Goal: Task Accomplishment & Management: Manage account settings

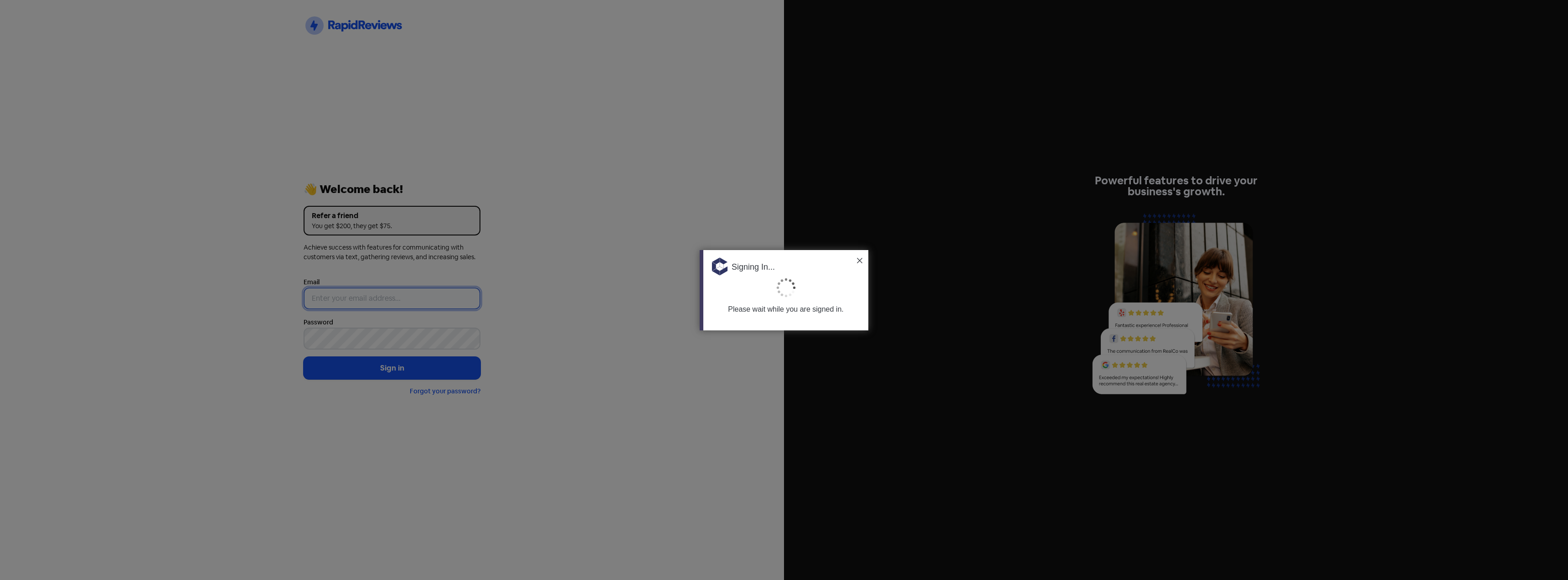
type input "[PERSON_NAME][EMAIL_ADDRESS][DOMAIN_NAME]"
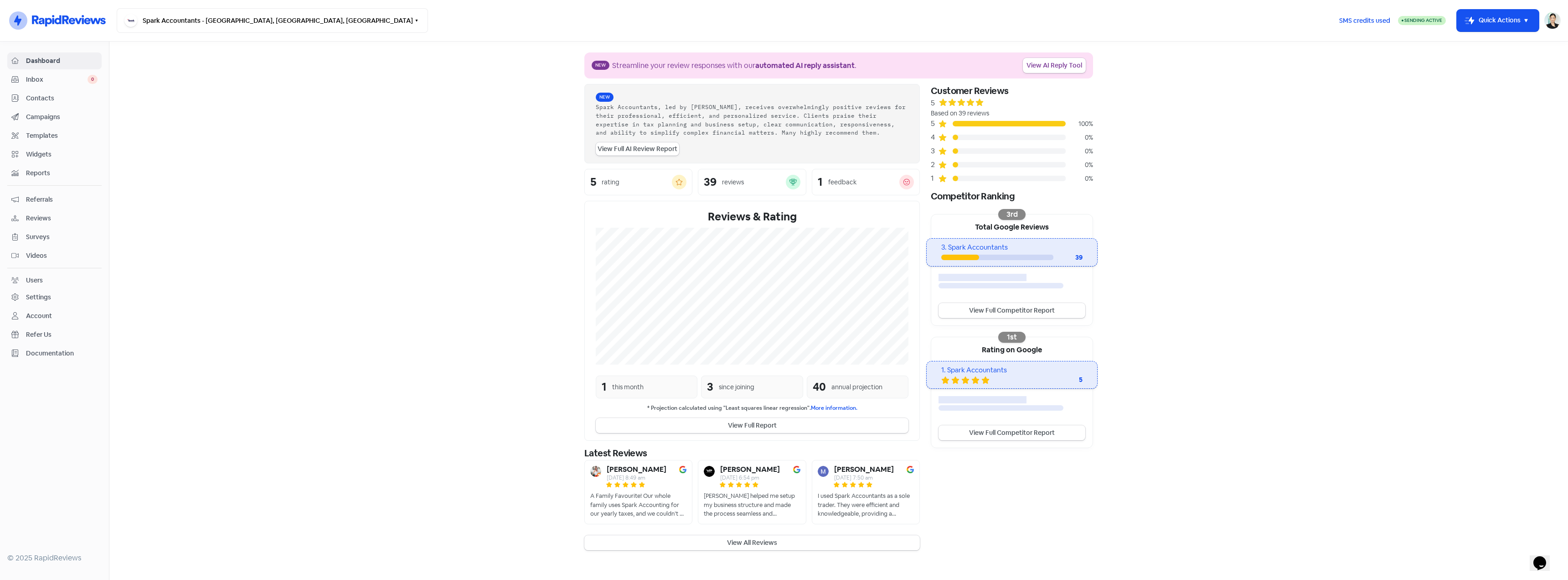
click at [41, 219] on span "Reviews" at bounding box center [62, 218] width 71 height 9
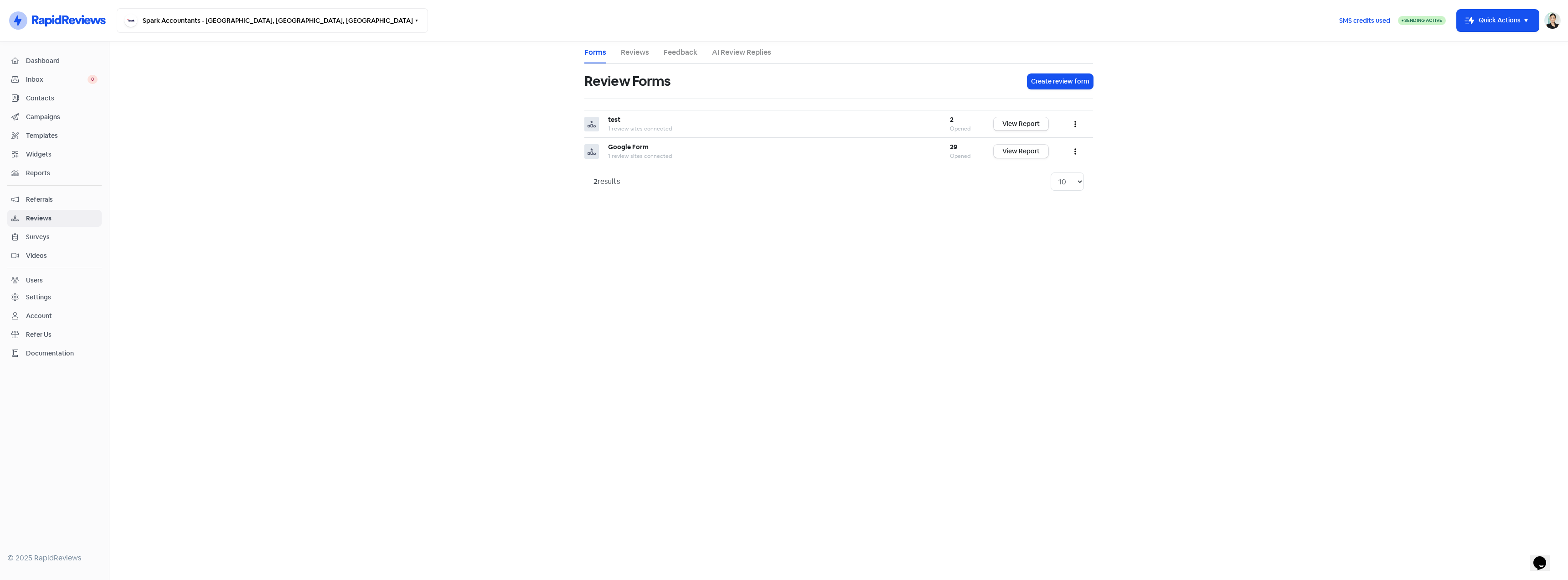
click at [62, 120] on span "Campaigns" at bounding box center [62, 116] width 71 height 9
click at [698, 152] on div "All customers • 10 reminders" at bounding box center [725, 152] width 234 height 8
click at [697, 141] on div "Automation" at bounding box center [725, 142] width 234 height 9
click at [1030, 145] on link "View Report" at bounding box center [1020, 148] width 55 height 14
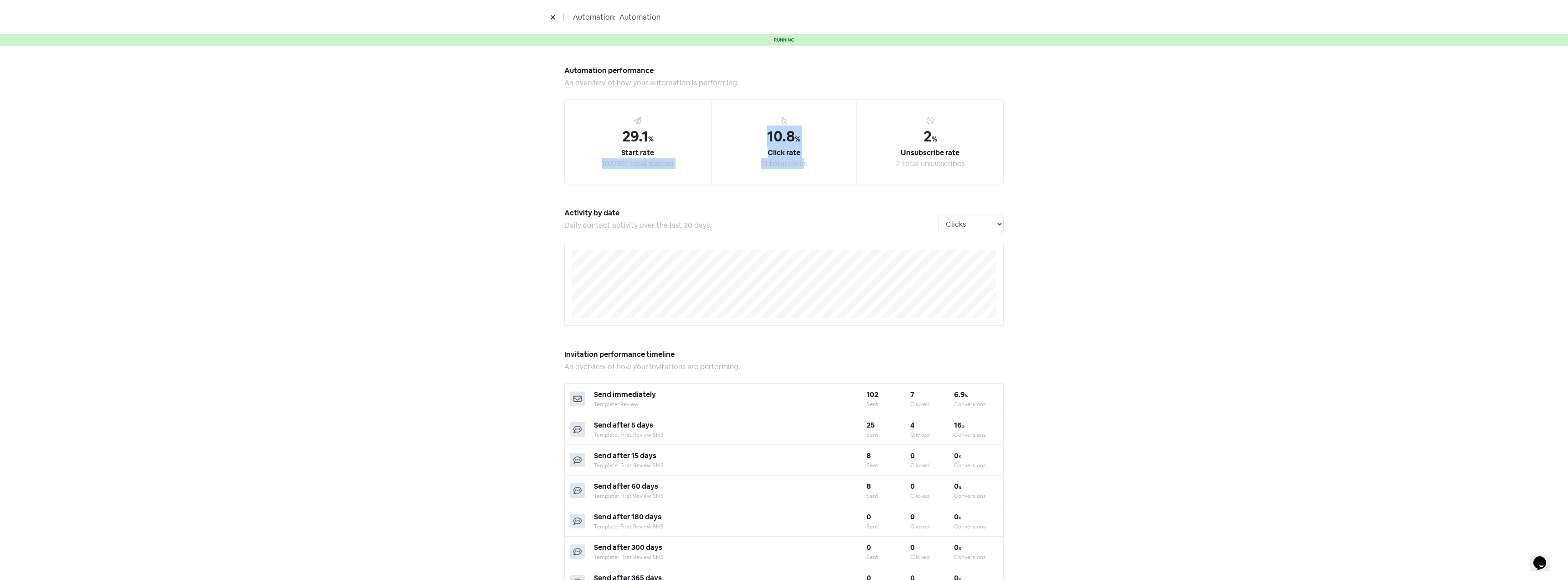
drag, startPoint x: 691, startPoint y: 170, endPoint x: 799, endPoint y: 170, distance: 108.0
click at [799, 170] on div "29.1 % Start rate 102/351 total started 10.8 % Click rate 11 total clicks 2 % U…" at bounding box center [784, 142] width 439 height 85
click at [799, 170] on div "10.8 % Click rate 11 total clicks" at bounding box center [784, 142] width 147 height 84
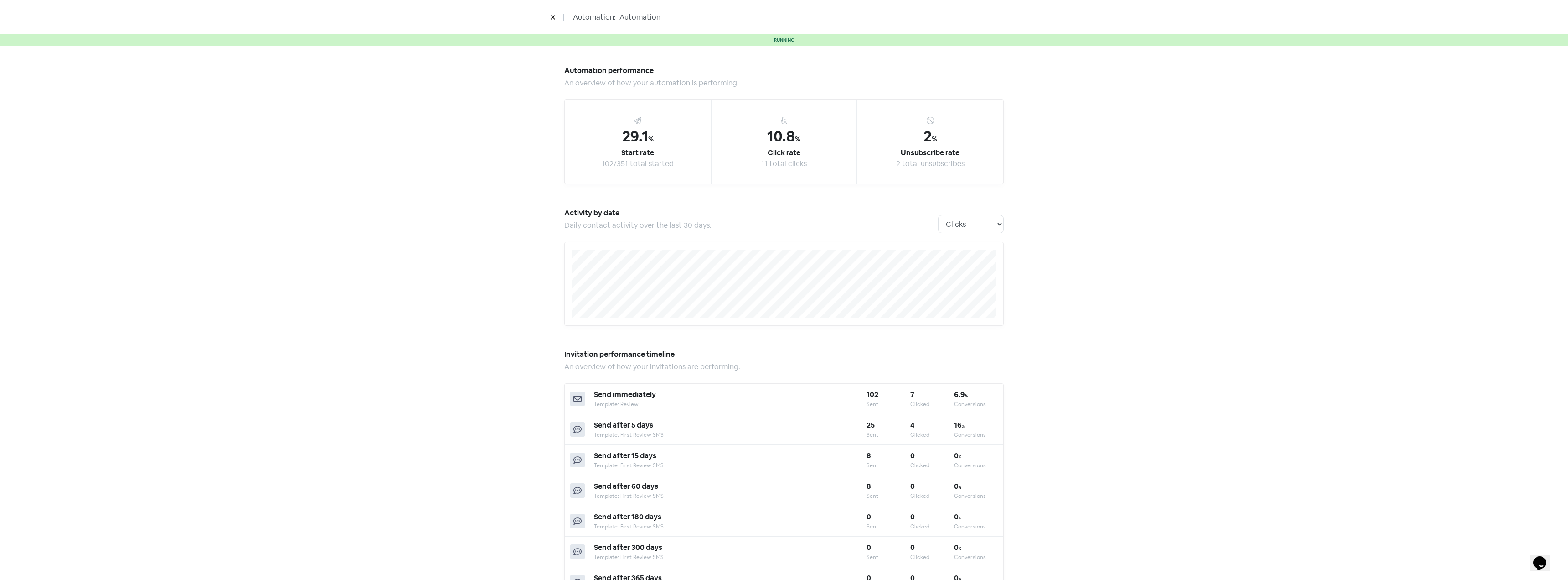
click at [653, 170] on div "29.1 % Start rate 102/351 total started" at bounding box center [637, 142] width 147 height 84
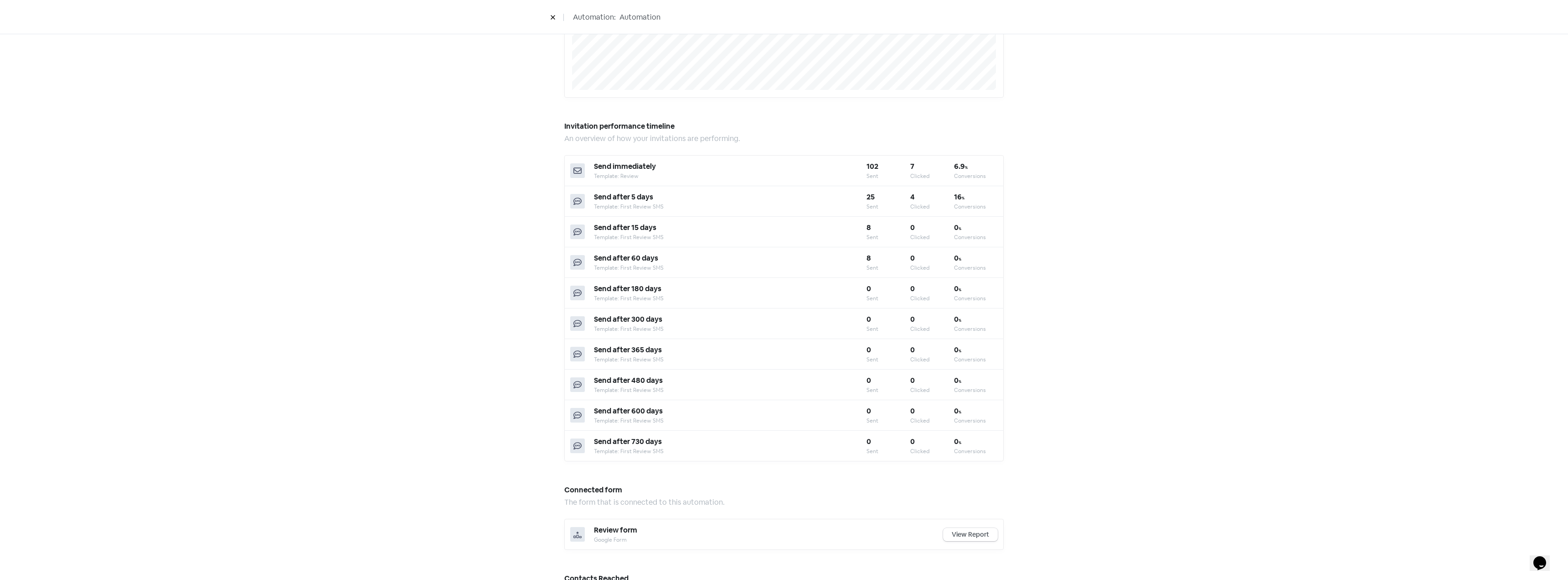
scroll to position [511, 0]
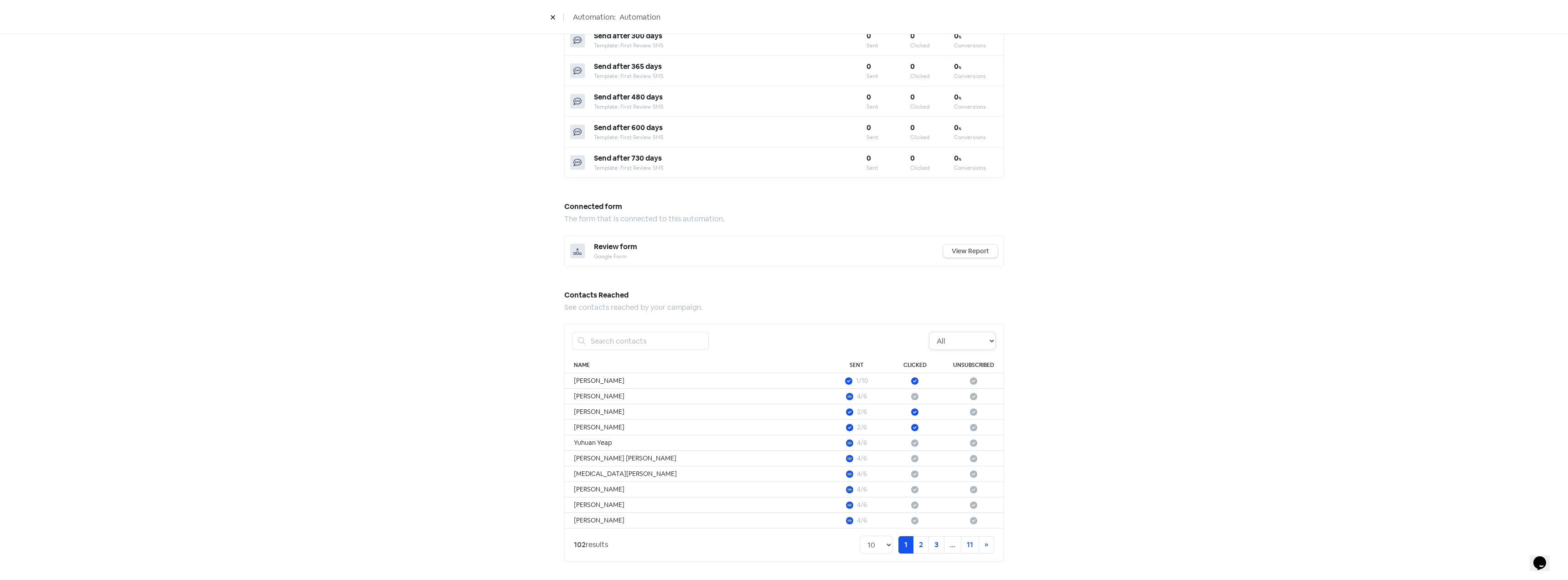
click at [954, 338] on select "All Pending Started Clicked Unsubscribed" at bounding box center [962, 341] width 67 height 19
select select "clicked"
click at [929, 332] on select "All Pending Started Clicked Unsubscribed" at bounding box center [962, 341] width 67 height 19
click at [1211, 365] on div "Automation performance An overview of how your automation is performing. 29.1 %…" at bounding box center [784, 57] width 1568 height 1046
click at [969, 547] on link "2" at bounding box center [970, 544] width 16 height 17
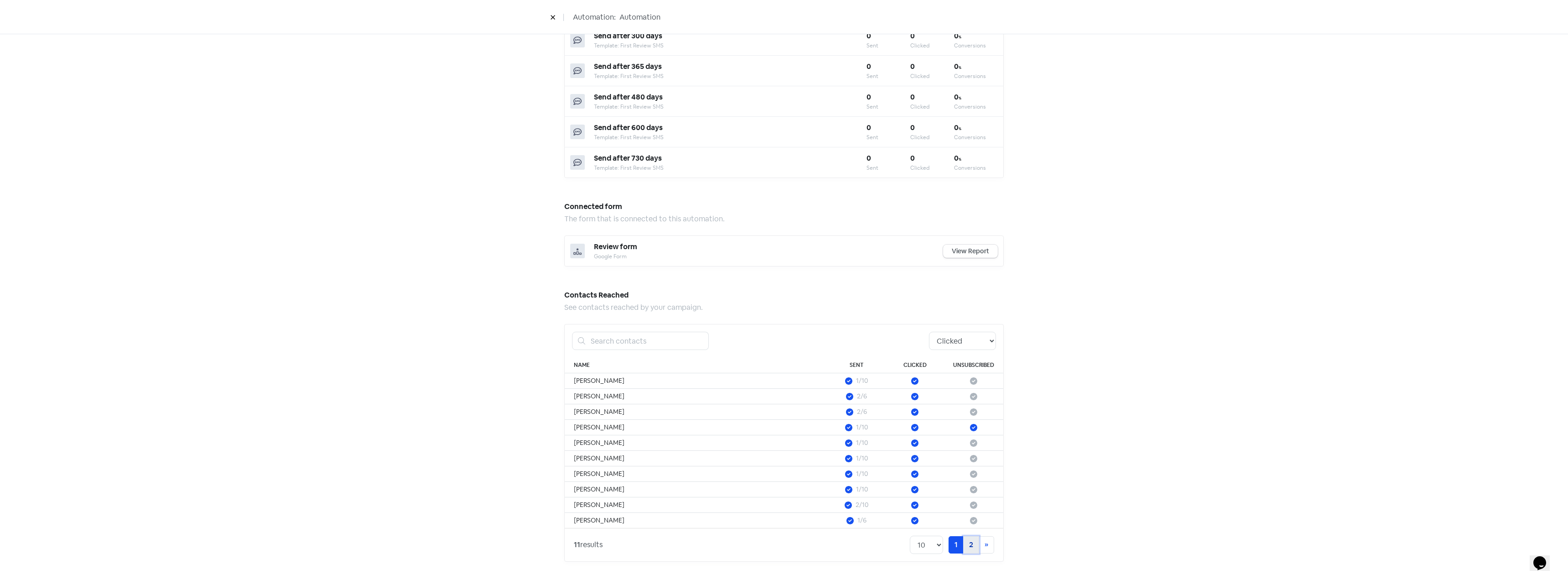
scroll to position [371, 0]
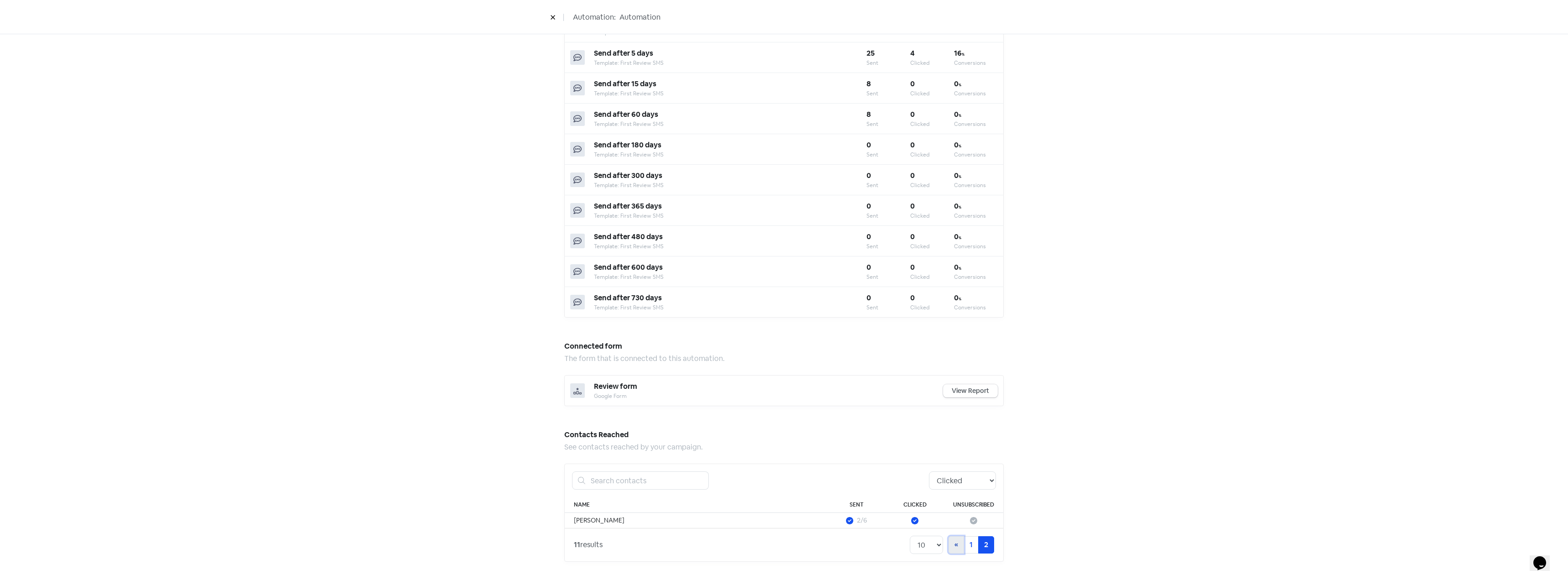
click at [955, 549] on link "« Previous" at bounding box center [956, 544] width 15 height 17
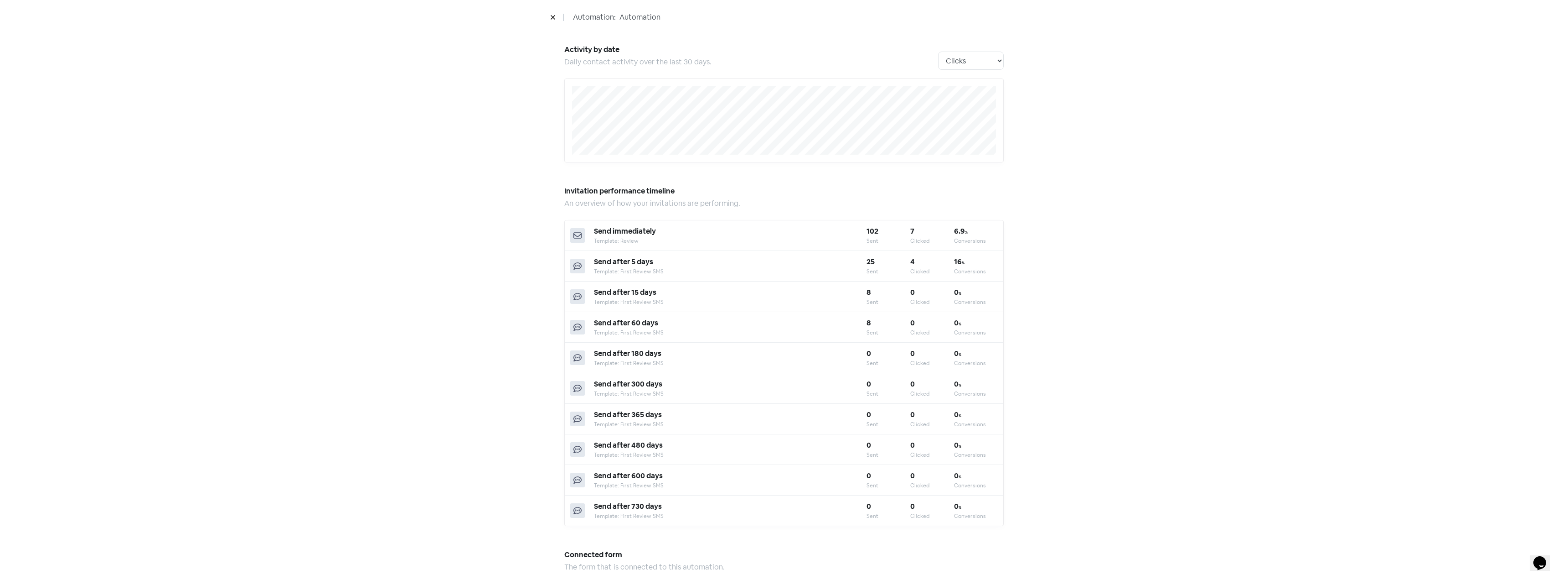
scroll to position [228, 0]
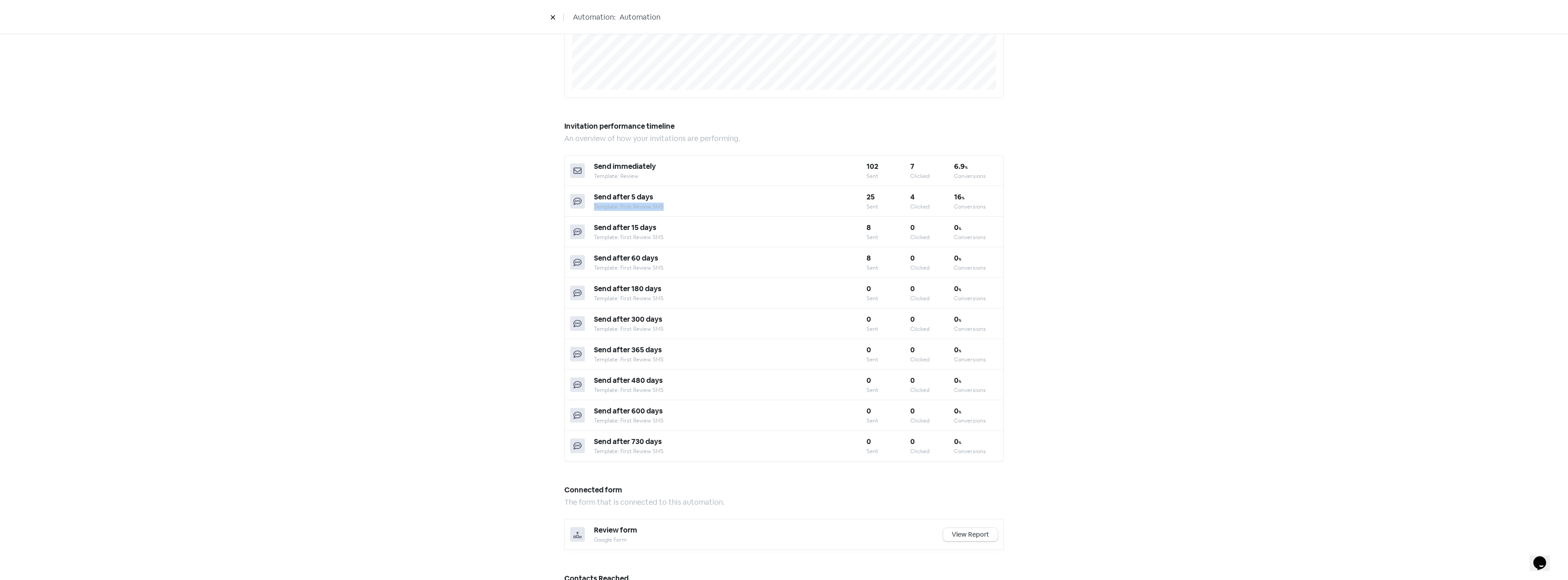
drag, startPoint x: 653, startPoint y: 206, endPoint x: 590, endPoint y: 206, distance: 63.0
click at [594, 206] on div "Template: First Review SMS" at bounding box center [731, 207] width 273 height 8
click at [384, 206] on div "Automation performance An overview of how your automation is performing. 29.1 %…" at bounding box center [784, 340] width 1568 height 1046
drag, startPoint x: 581, startPoint y: 184, endPoint x: 868, endPoint y: 230, distance: 290.7
click at [868, 230] on div "Automation performance An overview of how your automation is performing. 29.1 %…" at bounding box center [784, 340] width 1568 height 1046
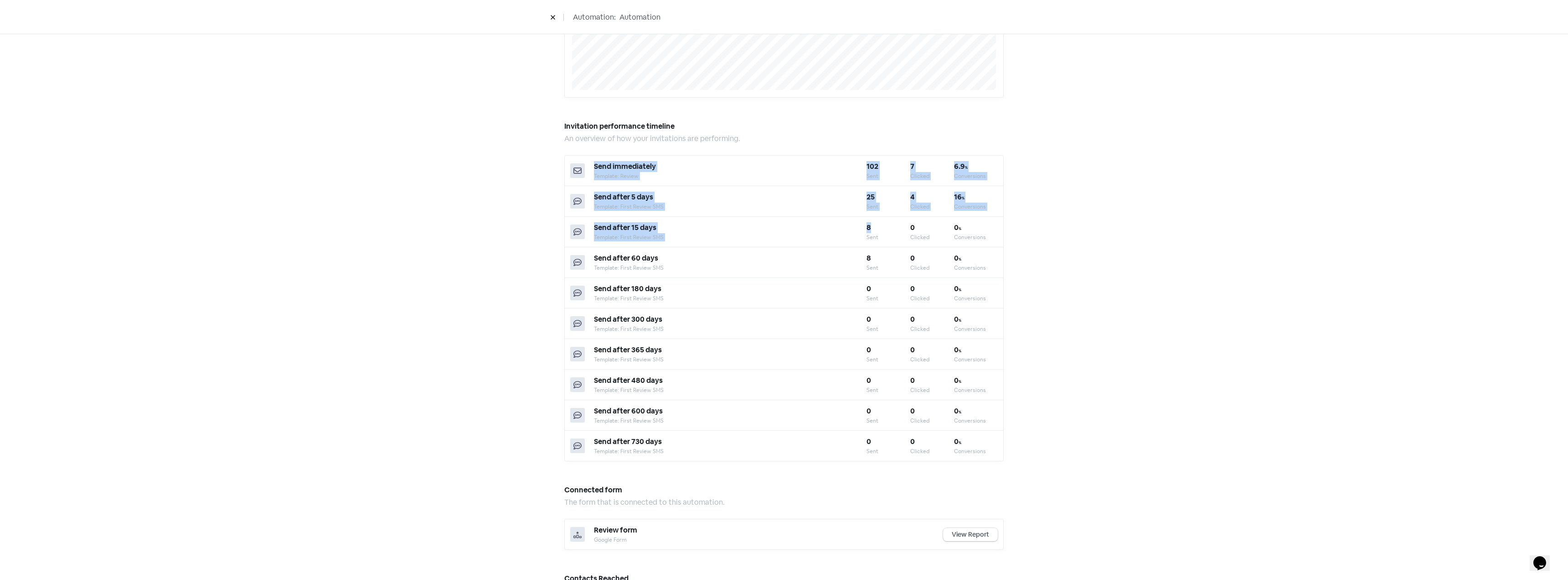
click at [868, 230] on div "8" at bounding box center [888, 227] width 44 height 11
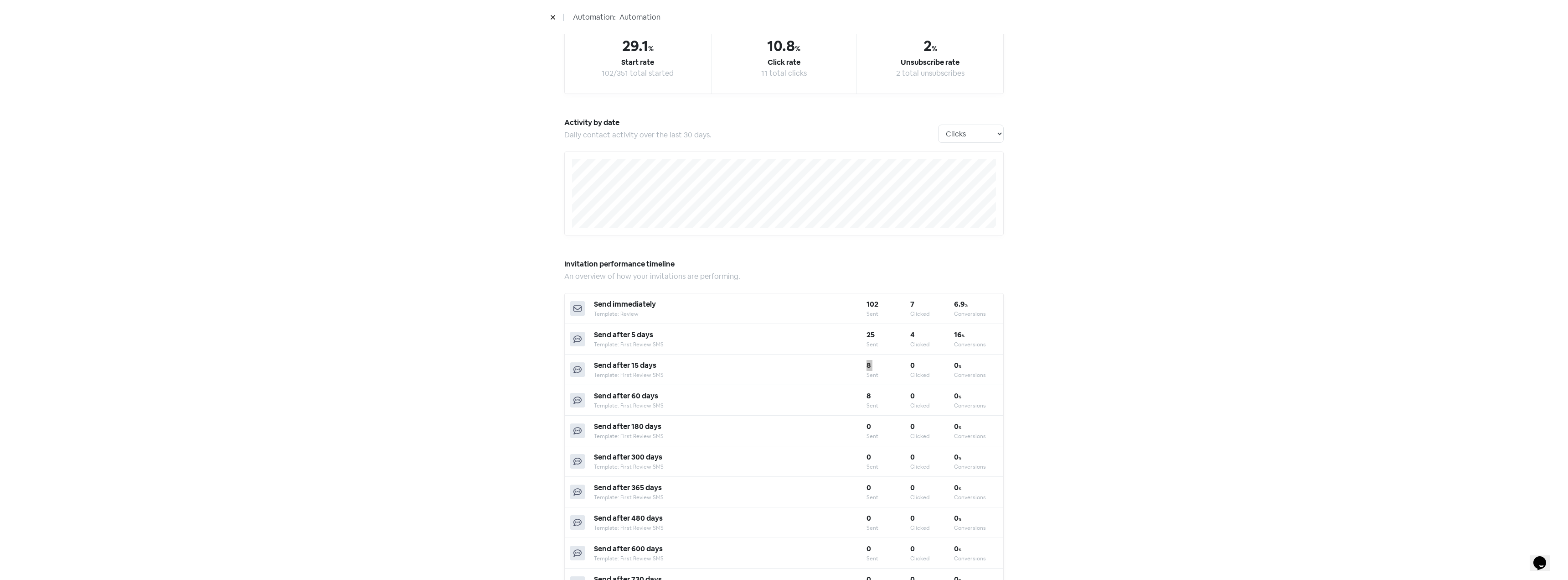
scroll to position [0, 0]
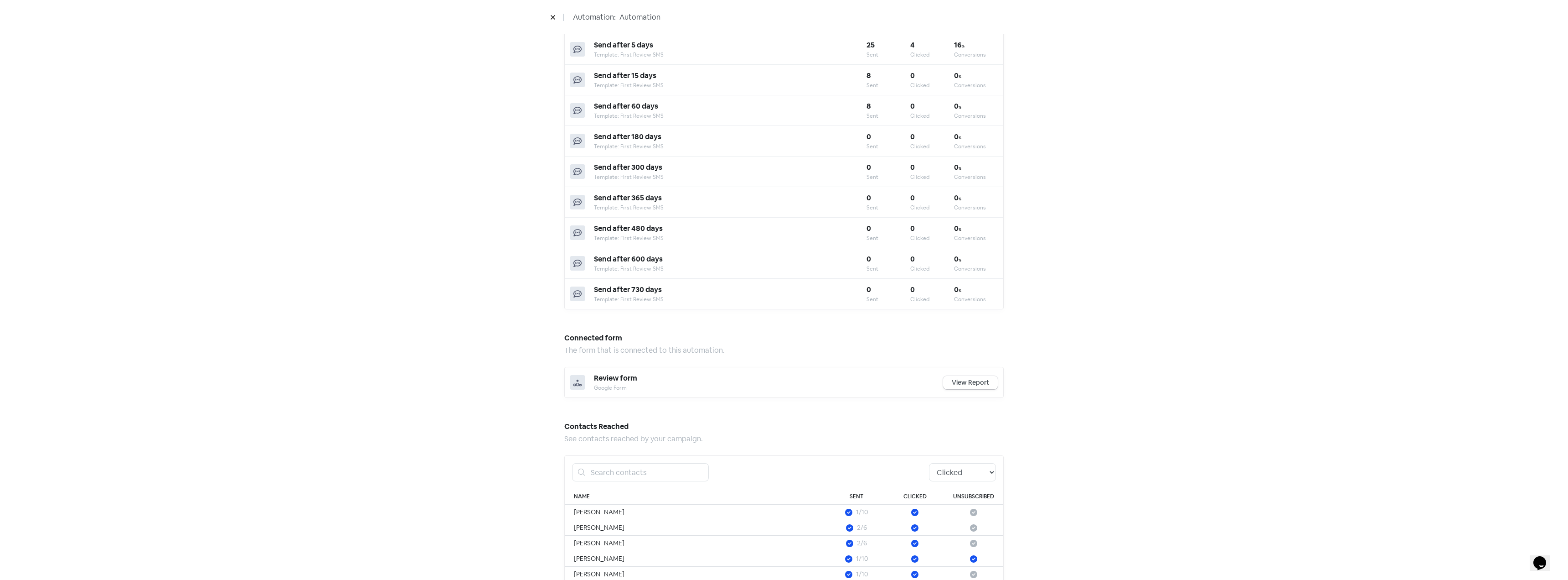
click at [335, 237] on div "Automation performance An overview of how your automation is performing. 29.1 %…" at bounding box center [784, 188] width 1568 height 1046
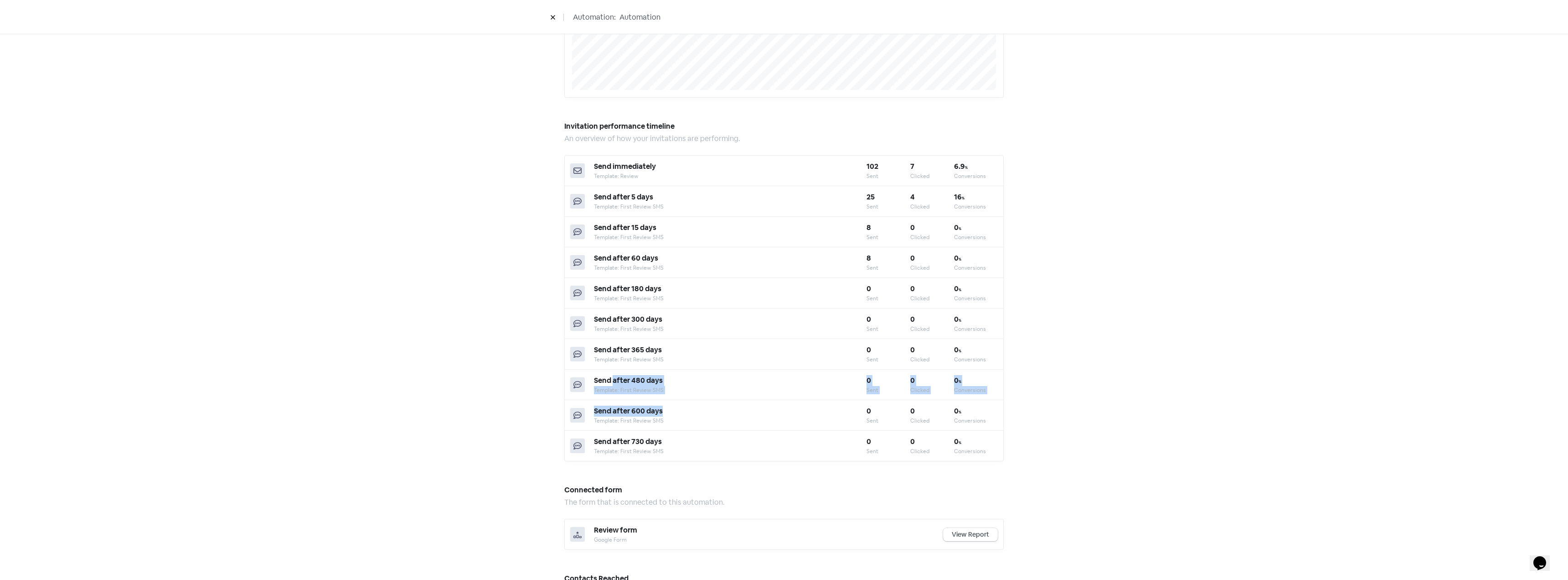
drag, startPoint x: 609, startPoint y: 381, endPoint x: 663, endPoint y: 409, distance: 60.8
click at [663, 409] on div "Send immediately Template: Review 102 Sent 7 Clicked 6.9 % Conversions Send aft…" at bounding box center [784, 308] width 439 height 306
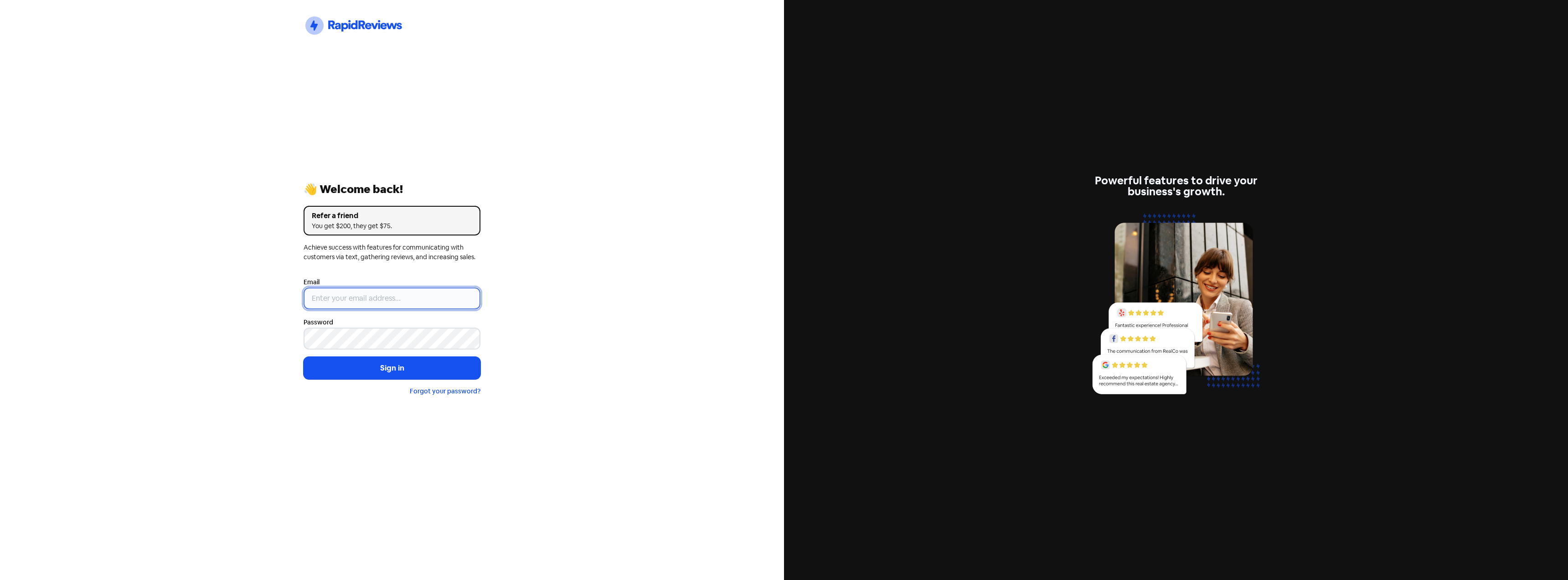
drag, startPoint x: 424, startPoint y: 293, endPoint x: 442, endPoint y: 293, distance: 18.0
click at [424, 293] on input "email" at bounding box center [392, 298] width 177 height 22
click at [576, 265] on div "Icon For Thunder-circle 👋 Welcome back! Refer a friend You get $200, they get $…" at bounding box center [392, 290] width 784 height 580
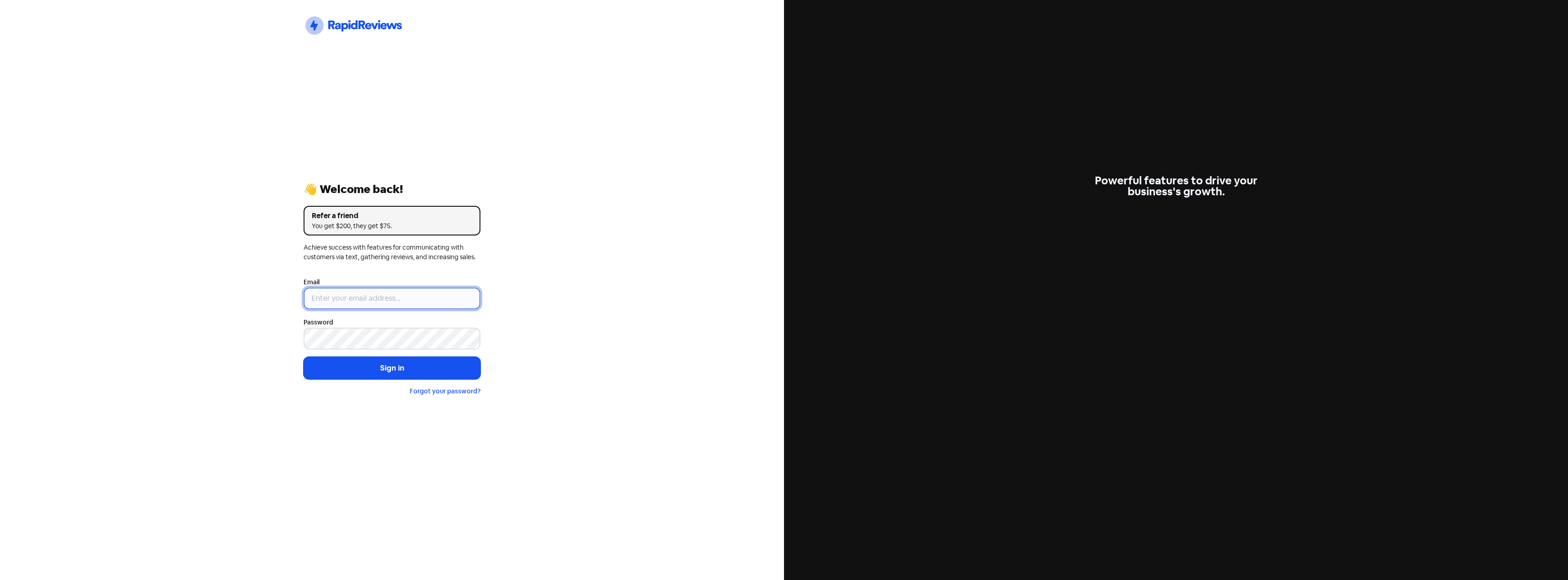
click at [407, 287] on input "email" at bounding box center [392, 298] width 177 height 22
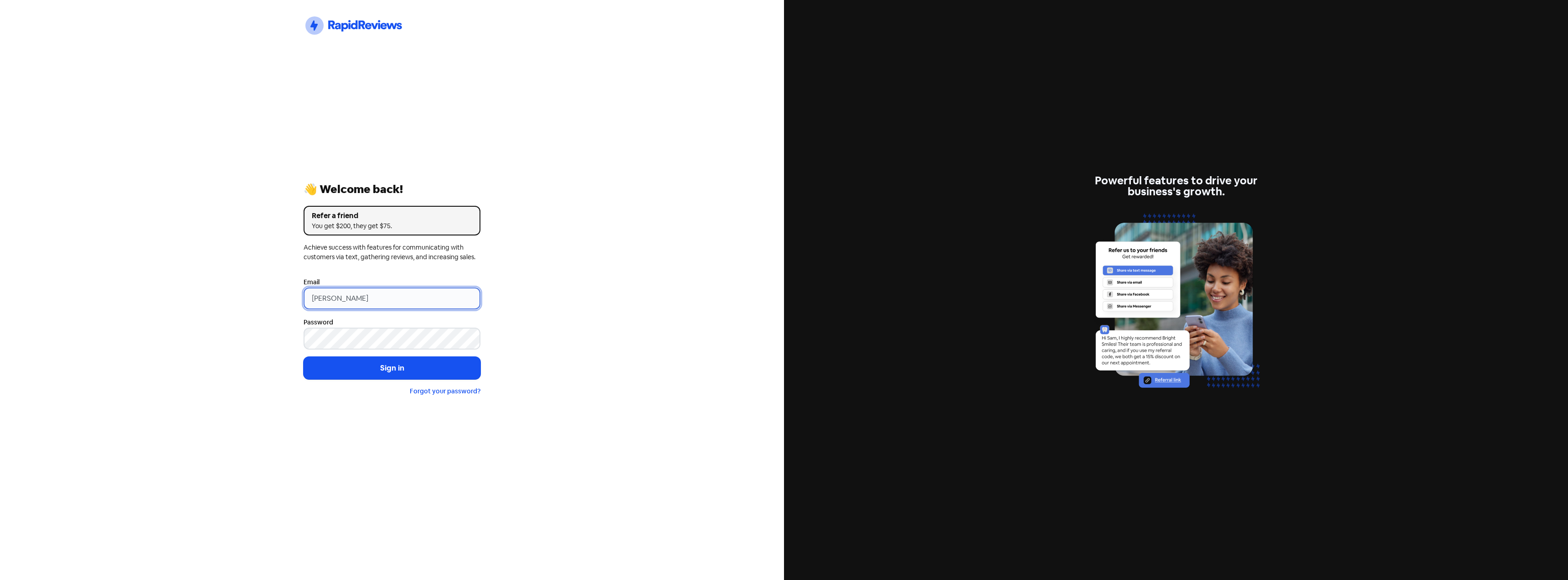
type input "[PERSON_NAME][EMAIL_ADDRESS][DOMAIN_NAME]"
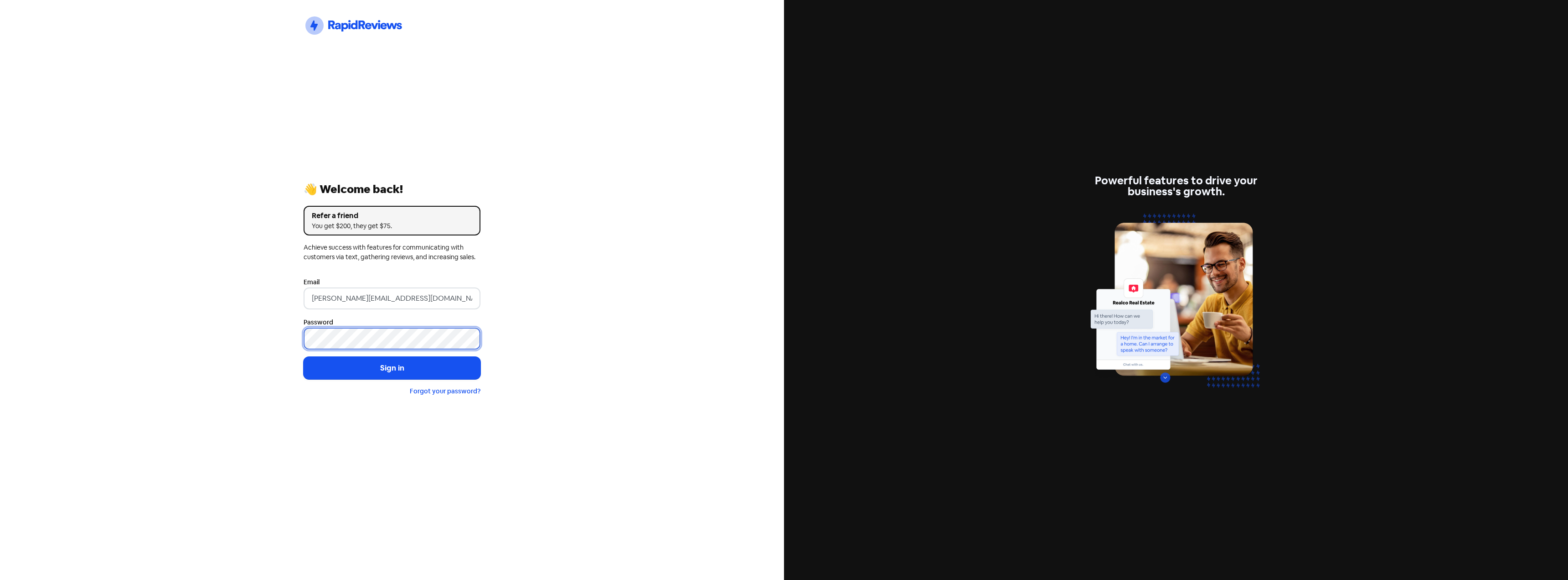
click at [303, 357] on button "Sign in" at bounding box center [392, 368] width 177 height 23
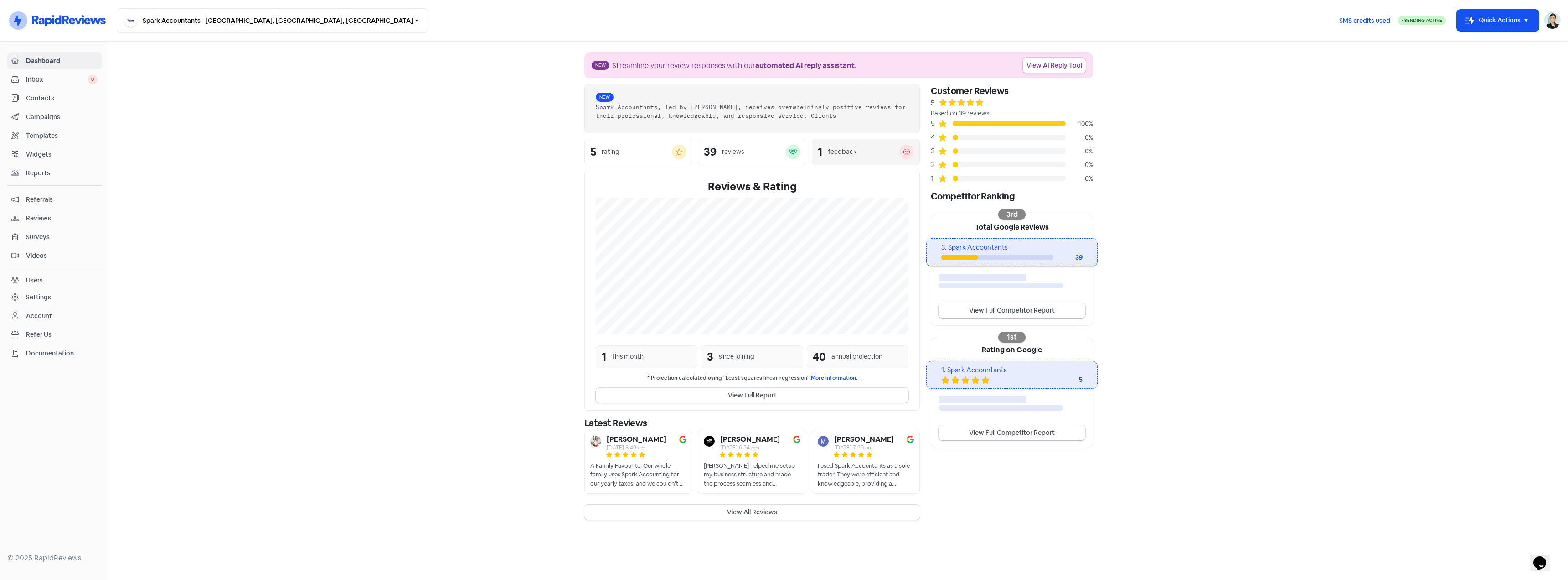
click at [817, 153] on div "1 feedback" at bounding box center [865, 151] width 108 height 26
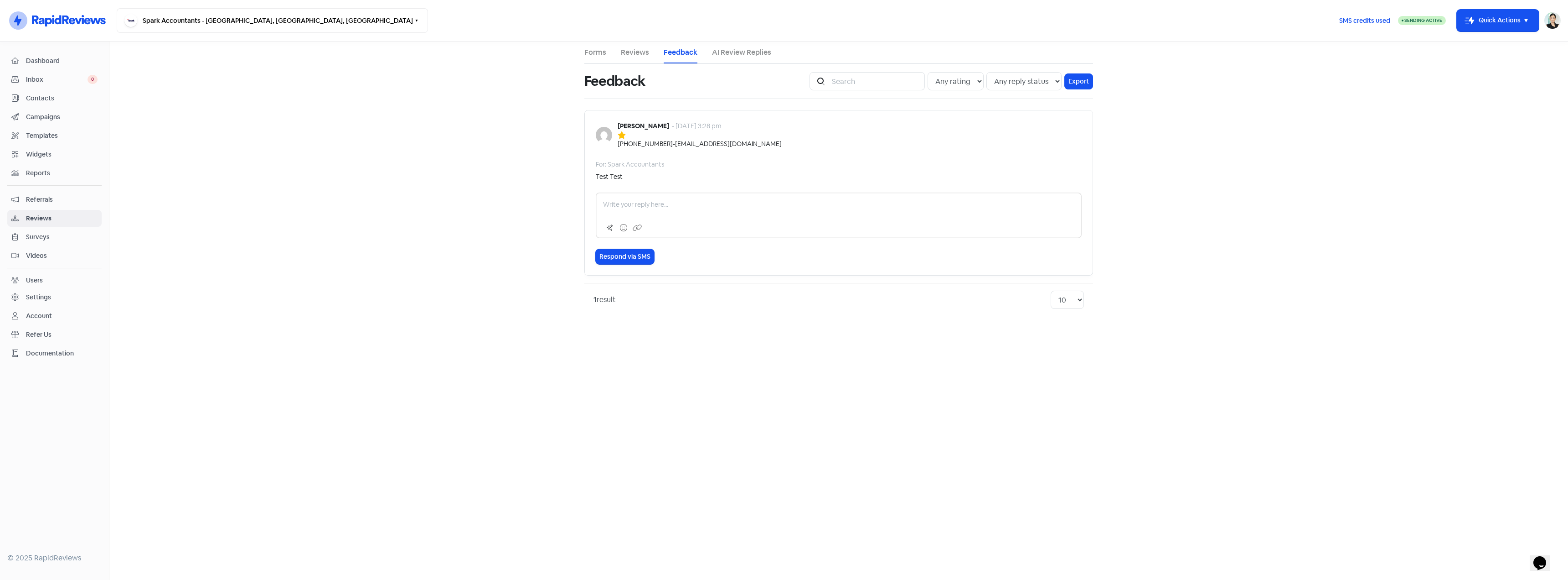
click at [646, 144] on div "+61433924611" at bounding box center [645, 143] width 55 height 9
click at [926, 143] on div "Samantha Park - 29 Aug 2025, 3:28 pm +61433924611 - sparkacc2019@gmail.com" at bounding box center [838, 135] width 486 height 27
click at [86, 59] on span "Dashboard" at bounding box center [62, 60] width 71 height 9
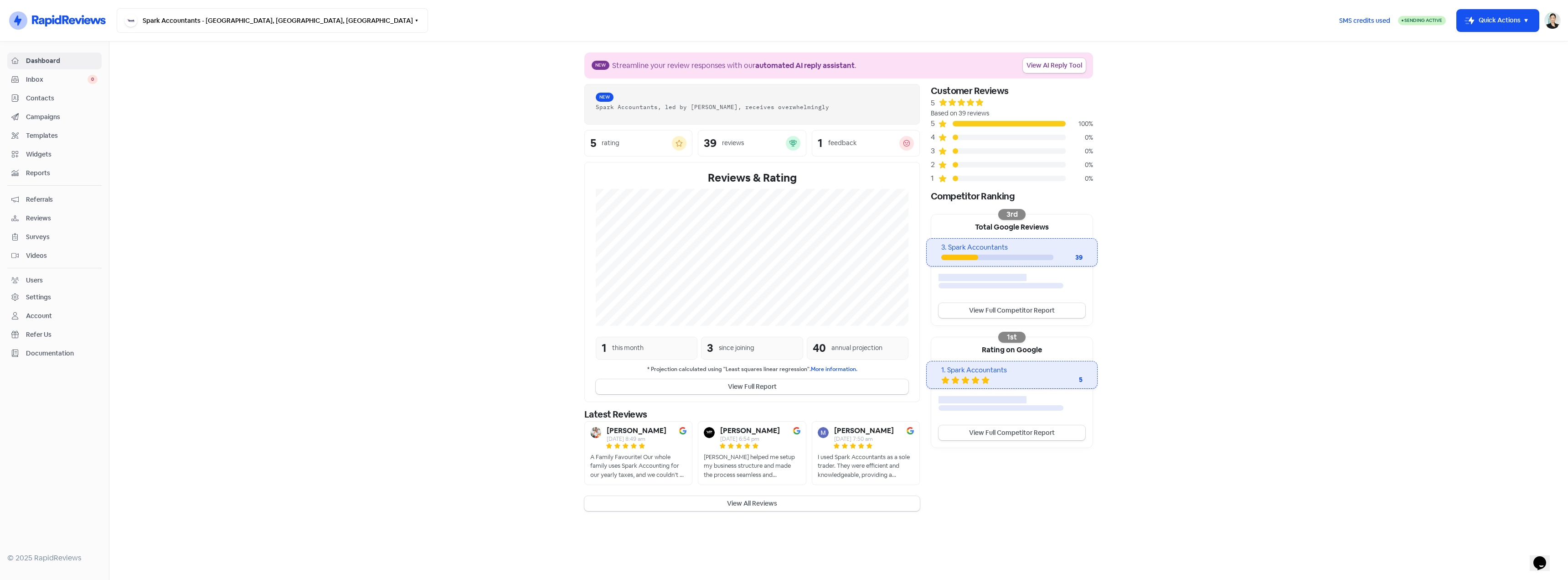
click at [81, 73] on link "Inbox 0" at bounding box center [54, 80] width 94 height 17
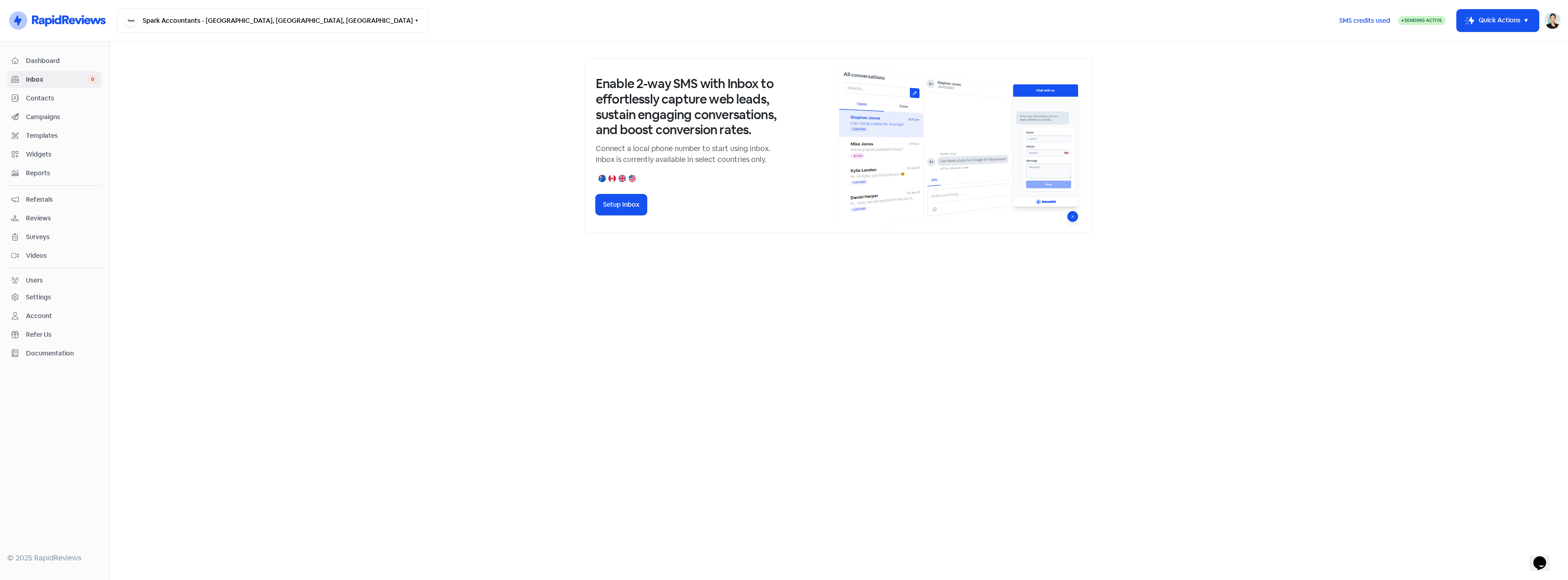
click at [47, 121] on span "Campaigns" at bounding box center [62, 116] width 71 height 9
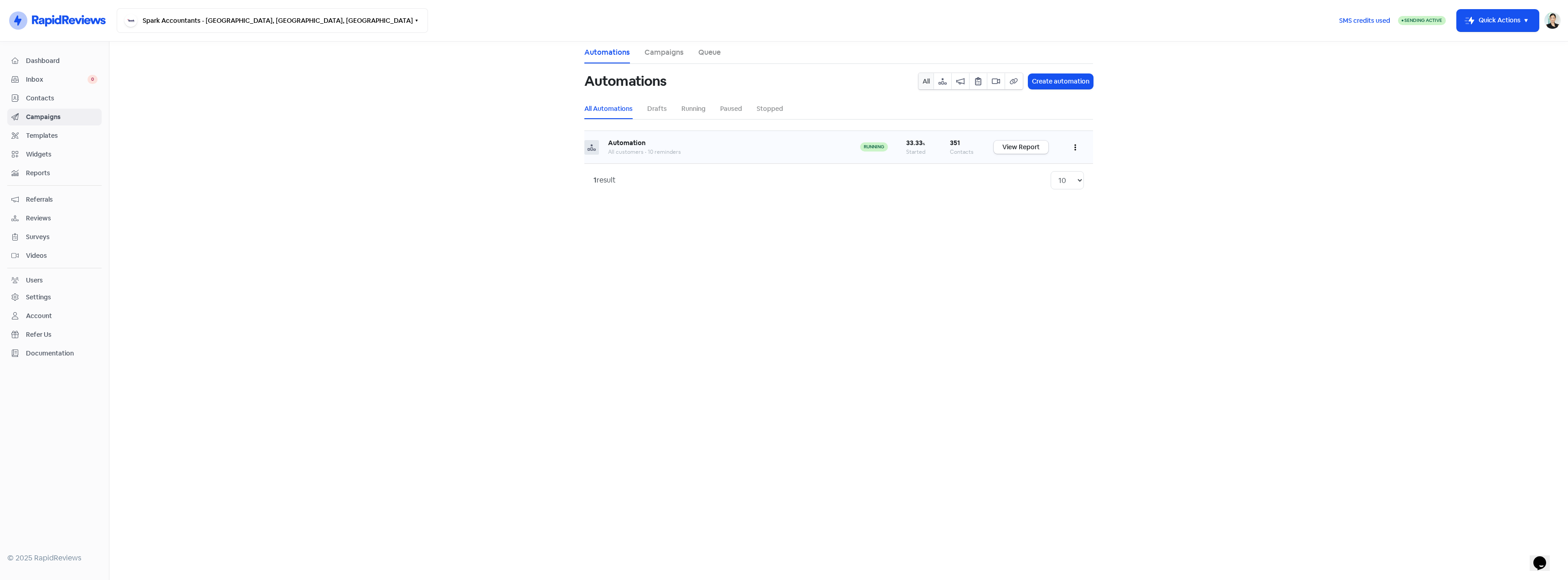
click at [766, 151] on div "All customers • 10 reminders" at bounding box center [725, 152] width 234 height 8
click at [909, 144] on b "33.33 %" at bounding box center [915, 142] width 19 height 8
click at [1048, 145] on td "View Report" at bounding box center [1021, 147] width 73 height 33
click at [1031, 147] on link "View Report" at bounding box center [1020, 148] width 55 height 14
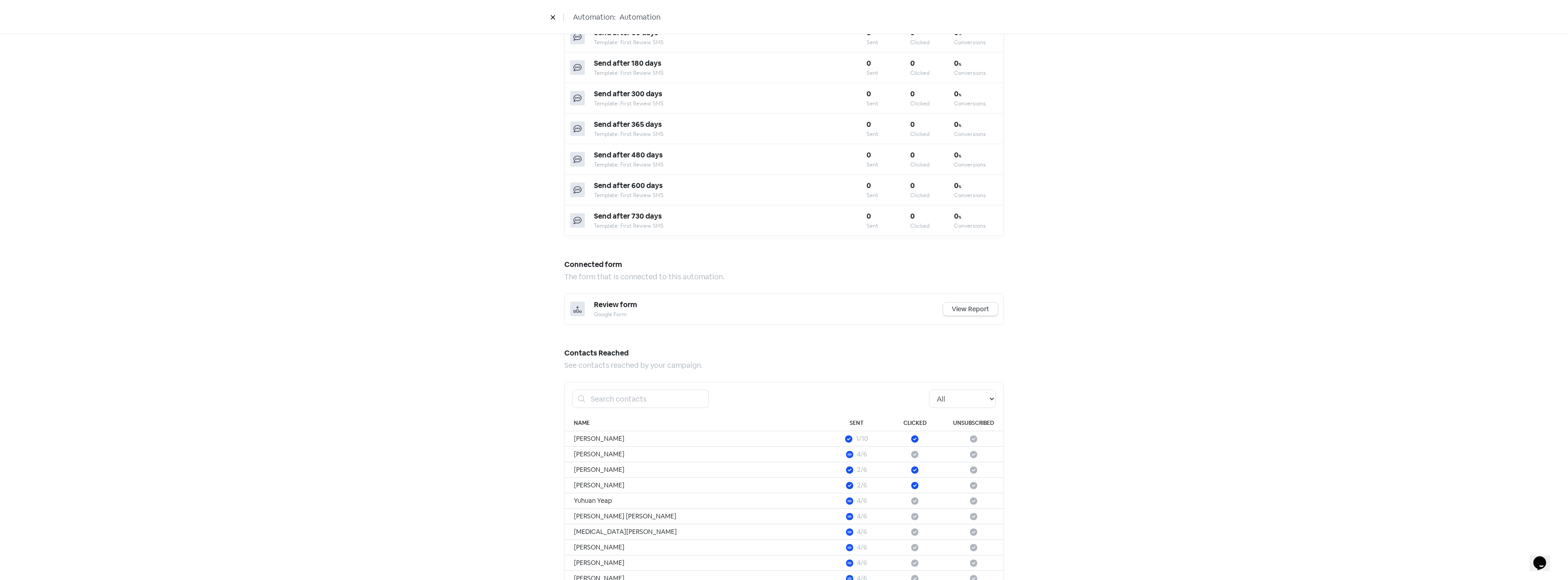
scroll to position [511, 0]
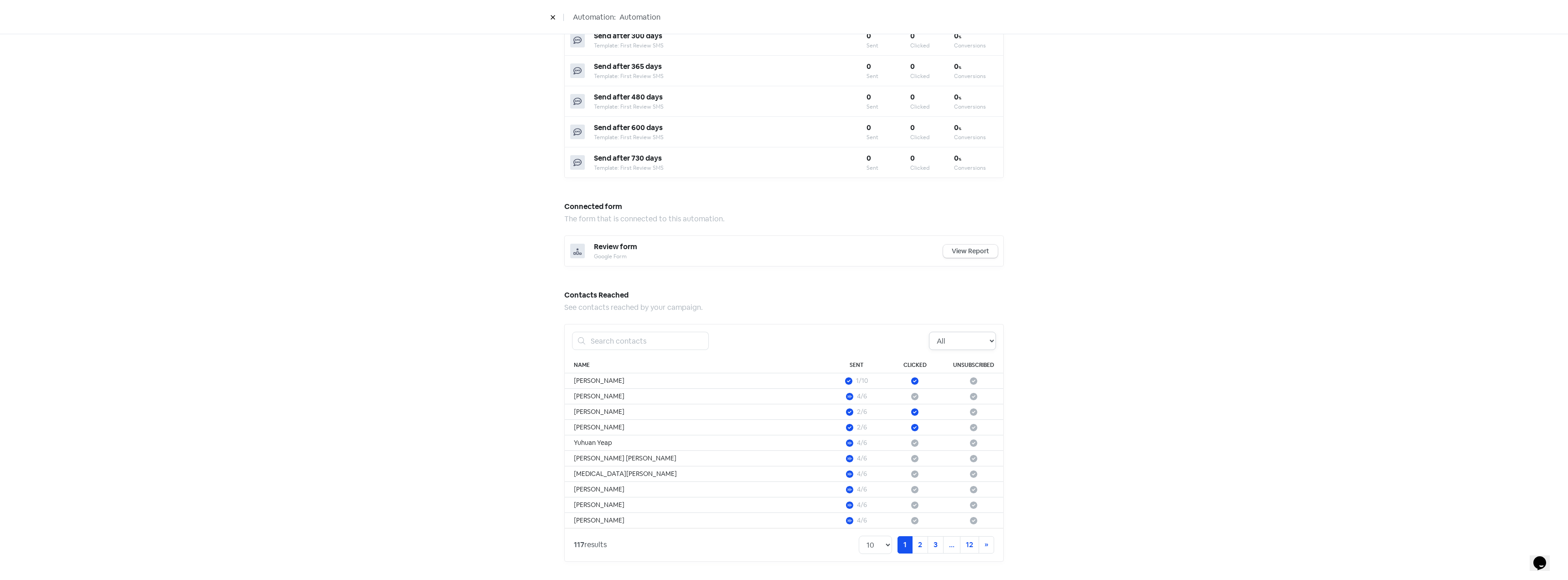
click at [979, 343] on select "All Pending Started Clicked Unsubscribed" at bounding box center [962, 341] width 67 height 19
select select "clicked"
click at [929, 332] on select "All Pending Started Clicked Unsubscribed" at bounding box center [962, 341] width 67 height 19
click at [1125, 379] on div "Automation performance An overview of how your automation is performing. 33.3 %…" at bounding box center [784, 57] width 1568 height 1046
click at [923, 545] on select "10 20 30 50 100" at bounding box center [926, 544] width 33 height 19
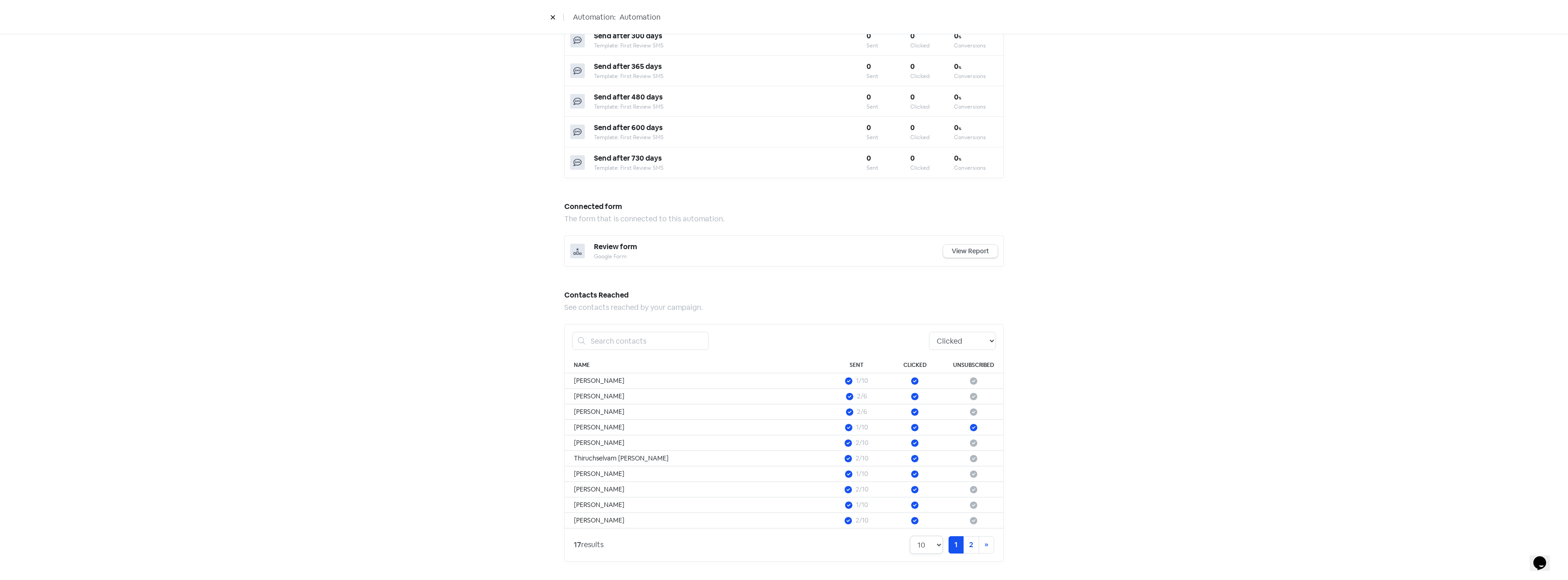
select select "100"
click at [909, 535] on select "10 20 30 50 100" at bounding box center [926, 544] width 33 height 19
click at [1097, 466] on div "Automation performance An overview of how your automation is performing. 33.3 %…" at bounding box center [784, 111] width 1568 height 1154
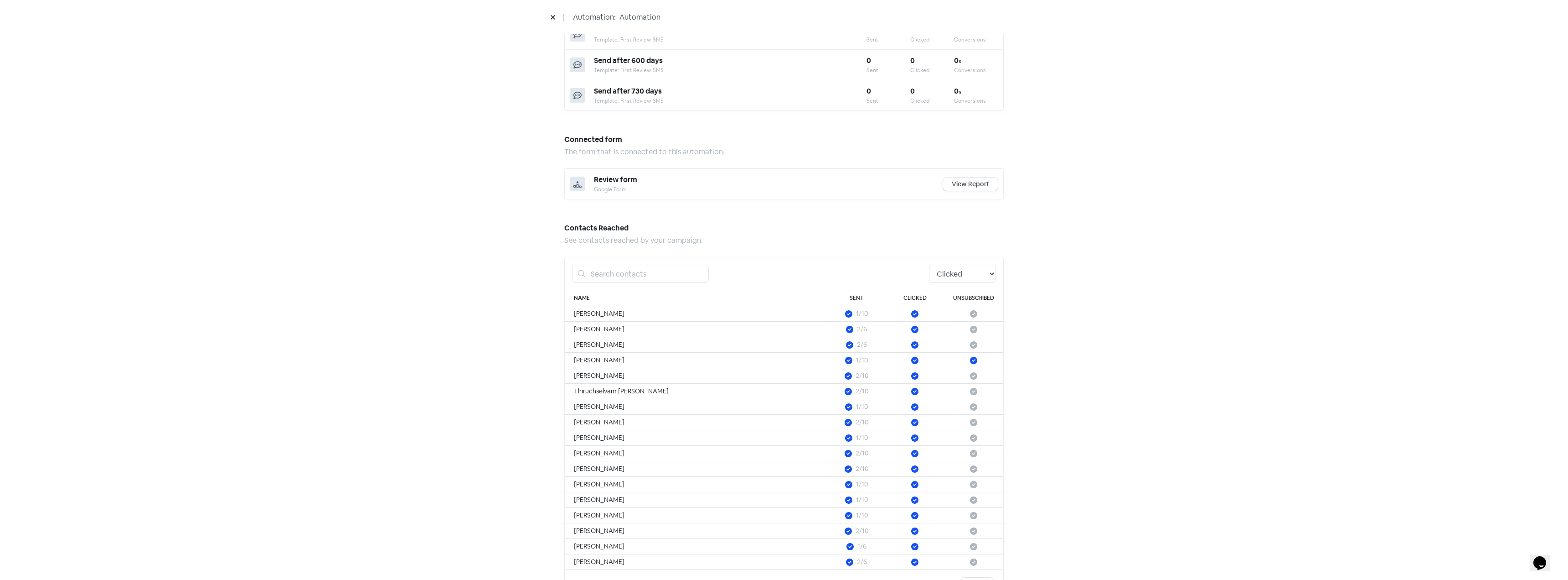
scroll to position [620, 0]
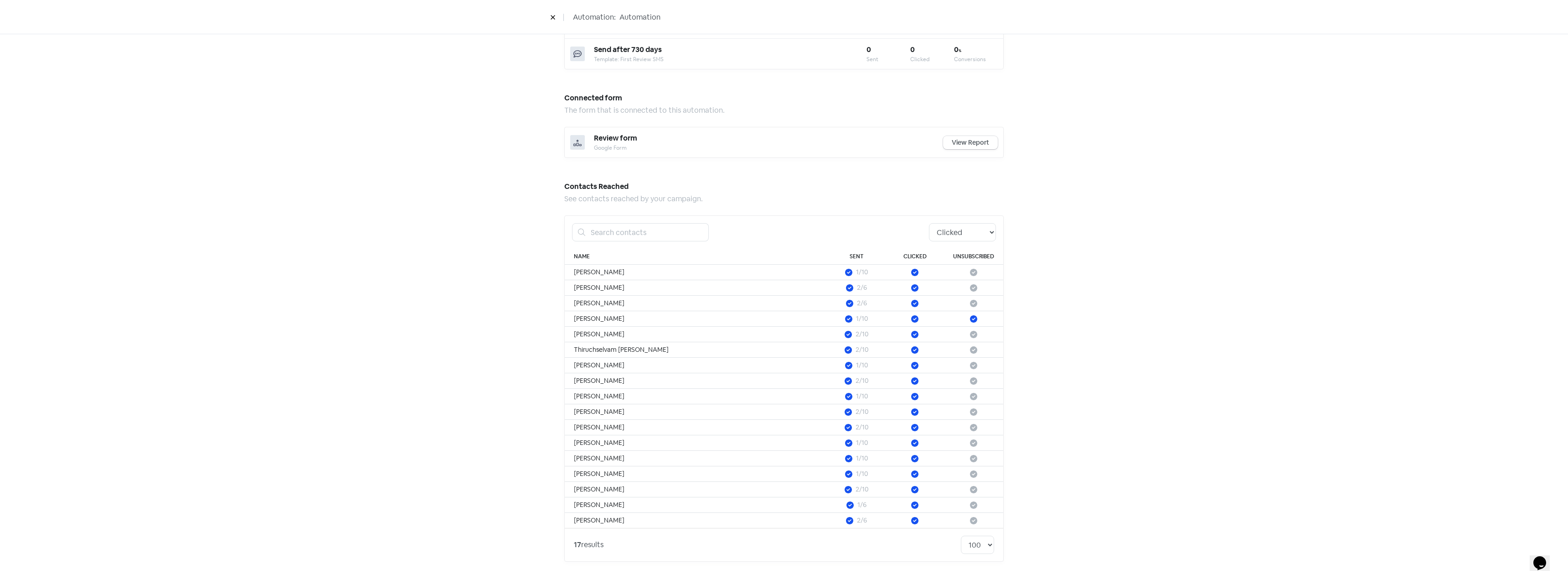
click at [548, 404] on div "Automation performance An overview of how your automation is performing. 33.3 %…" at bounding box center [783, 3] width 475 height 1154
click at [939, 440] on td at bounding box center [915, 443] width 58 height 15
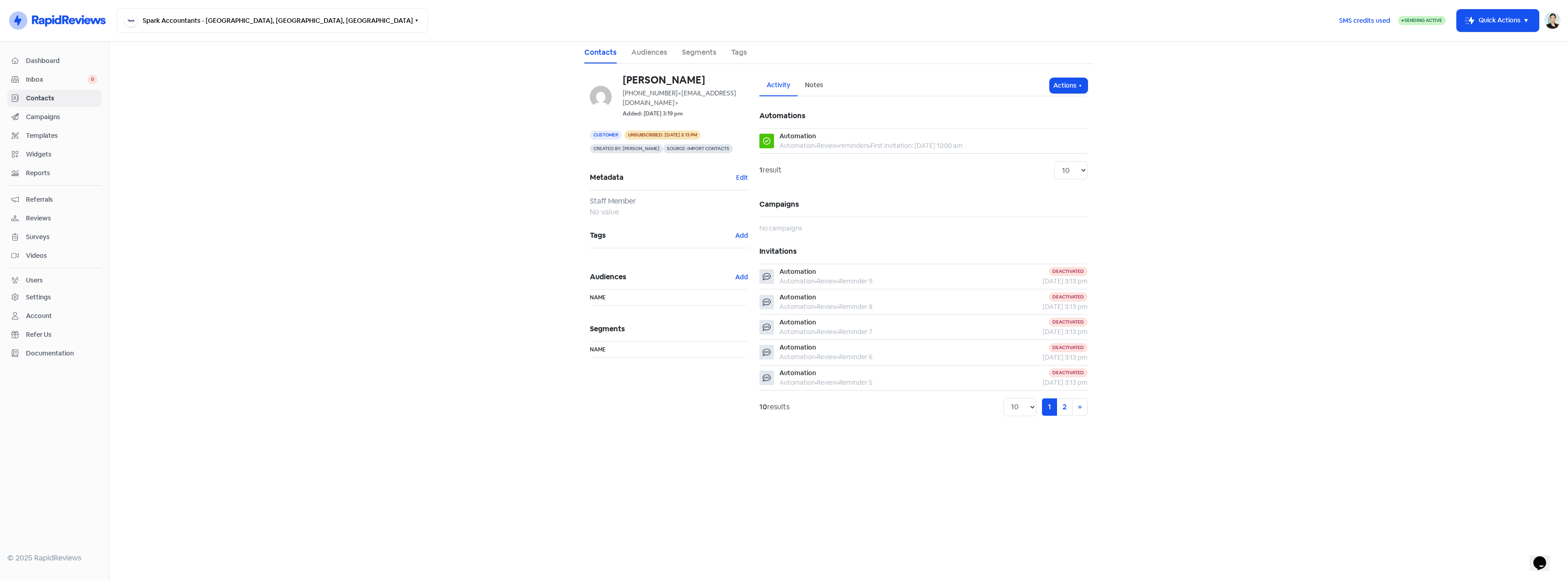
click at [678, 136] on span "Unsubscribed: 7 Oct 2025, 3:13 pm" at bounding box center [663, 135] width 76 height 9
click at [1052, 89] on button "Actions" at bounding box center [1069, 86] width 38 height 15
drag, startPoint x: 476, startPoint y: 82, endPoint x: 451, endPoint y: 79, distance: 25.2
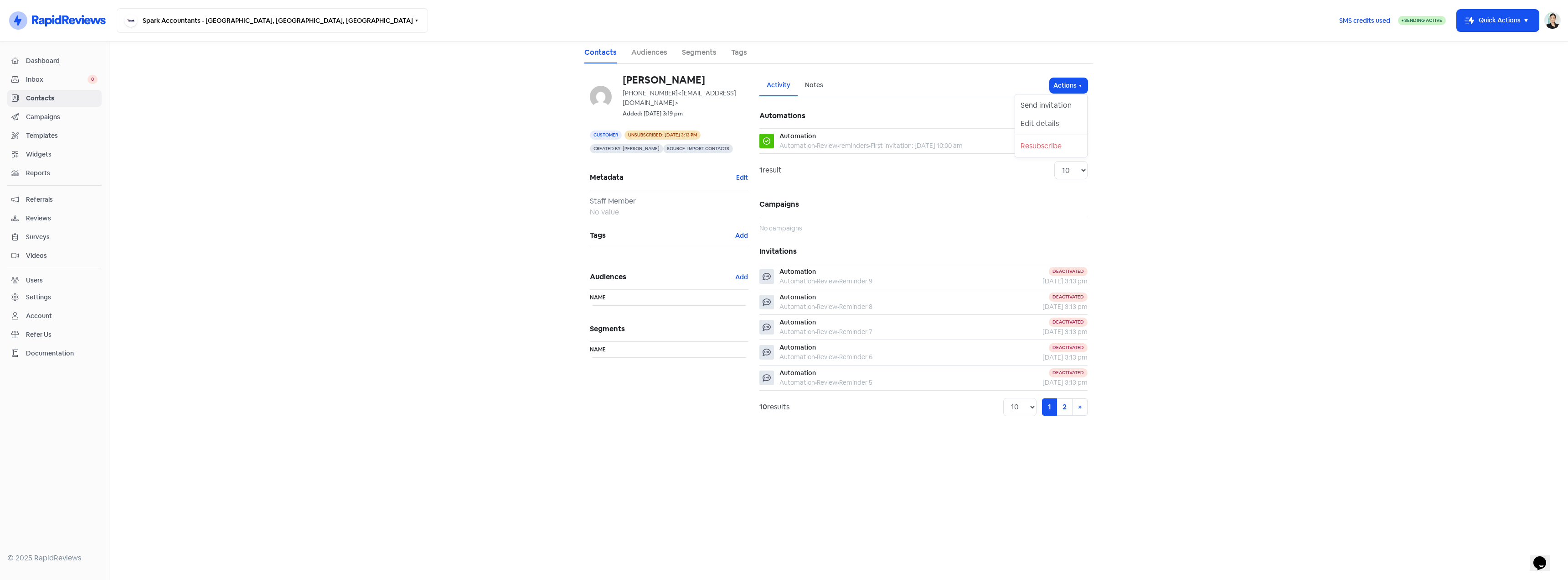
click at [475, 82] on main "Contacts Audiences Segments Tags David Gorman +61428644365 <dcgorman@outlook.co…" at bounding box center [838, 310] width 1459 height 538
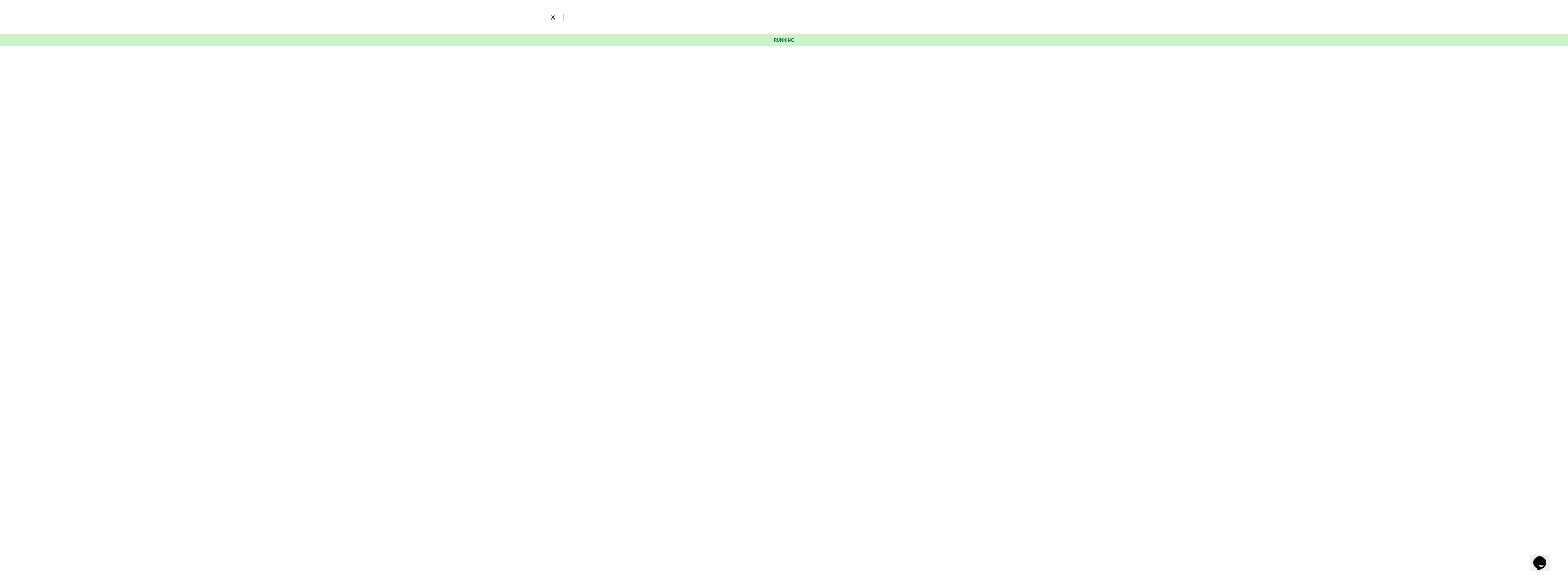
select select "100"
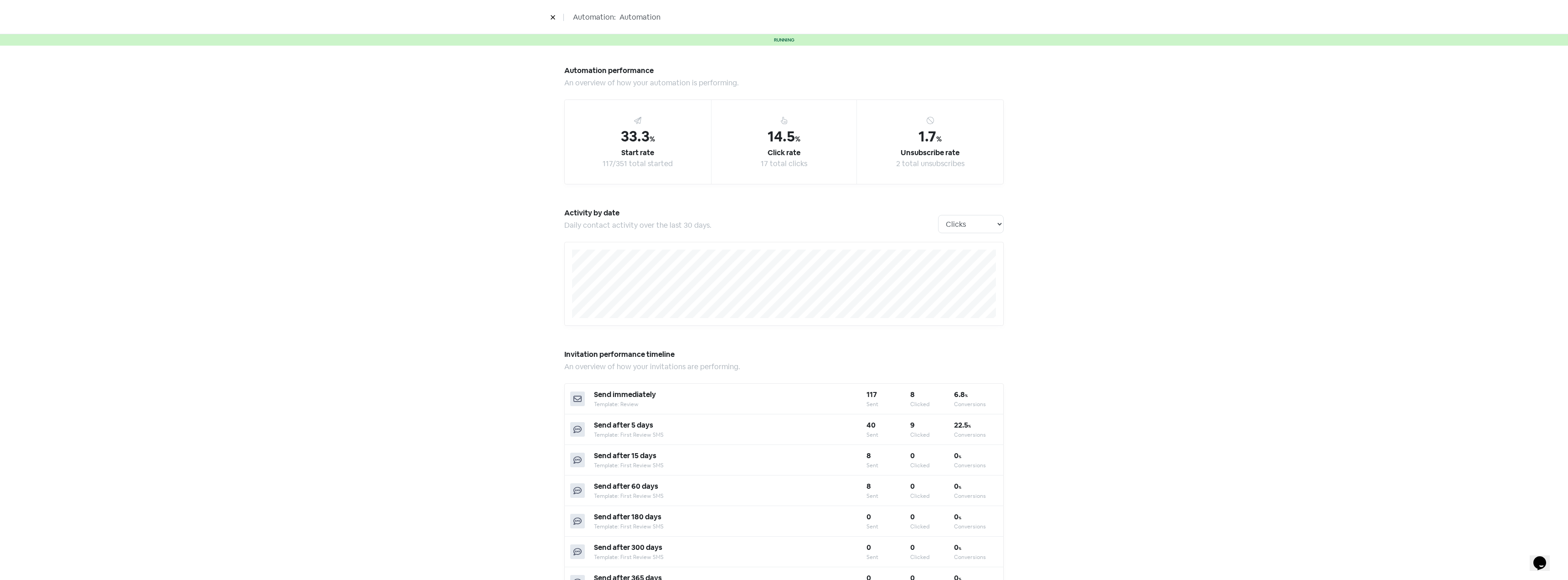
click at [547, 14] on button at bounding box center [553, 17] width 14 height 16
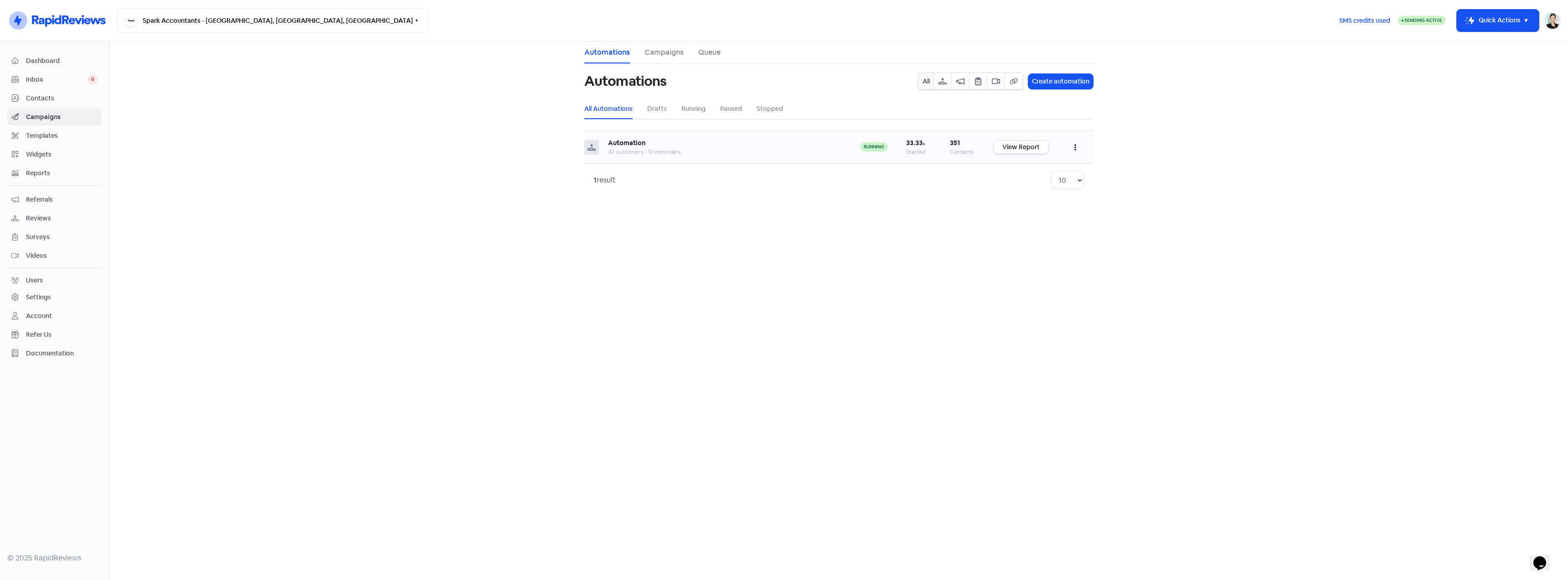
click at [728, 148] on div "All customers • 10 reminders" at bounding box center [725, 152] width 234 height 8
click at [670, 149] on div "All customers • 10 reminders" at bounding box center [725, 152] width 234 height 8
click at [1015, 149] on link "View Report" at bounding box center [1020, 148] width 55 height 14
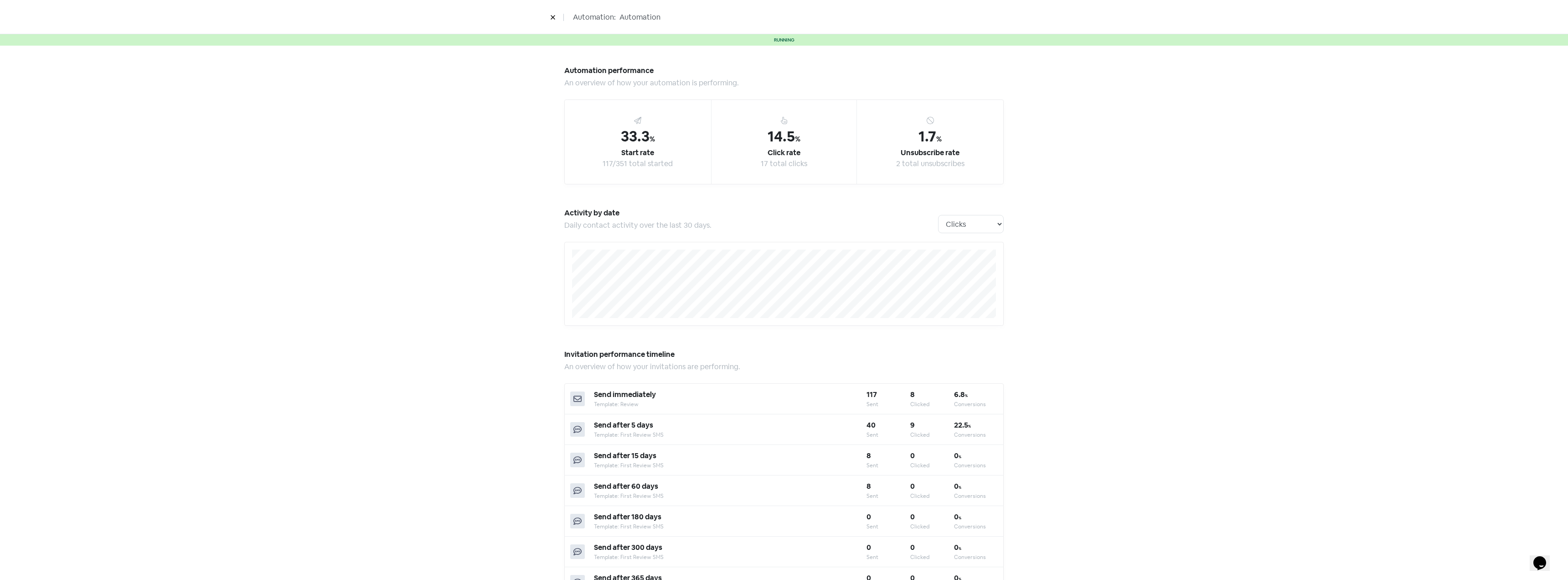
click at [1135, 263] on div "Automation performance An overview of how your automation is performing. 33.3 %…" at bounding box center [784, 568] width 1568 height 1046
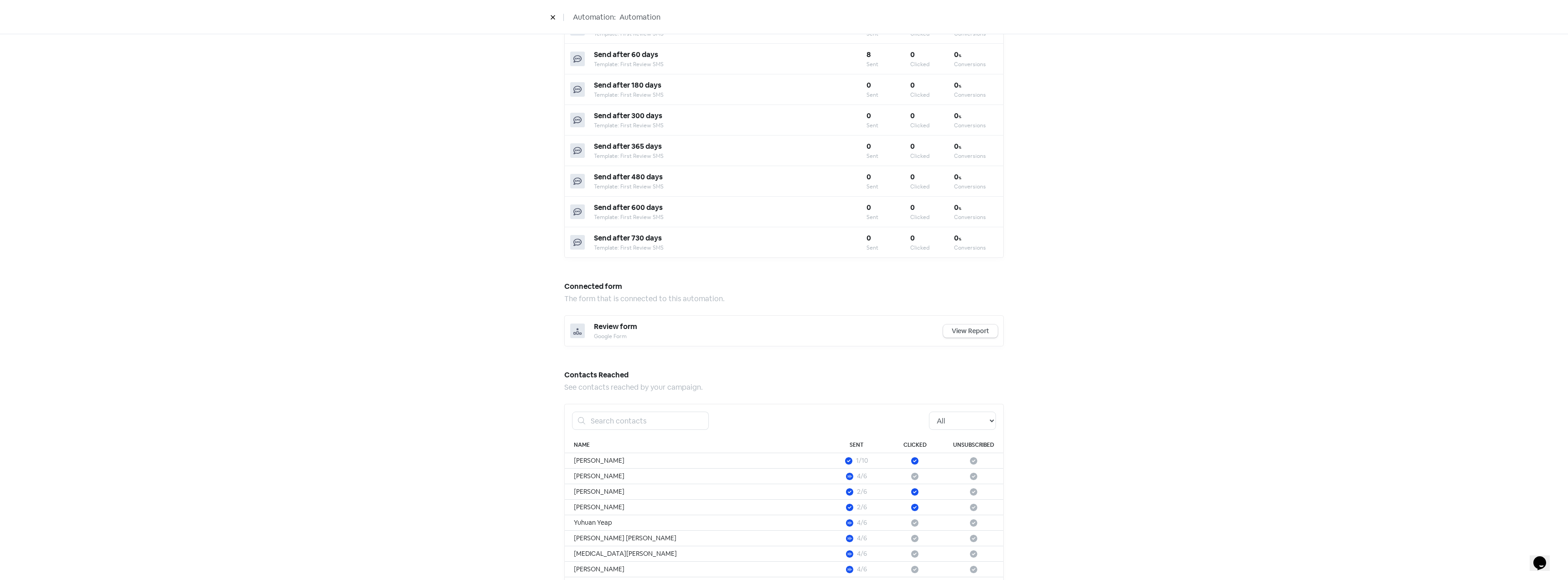
scroll to position [511, 0]
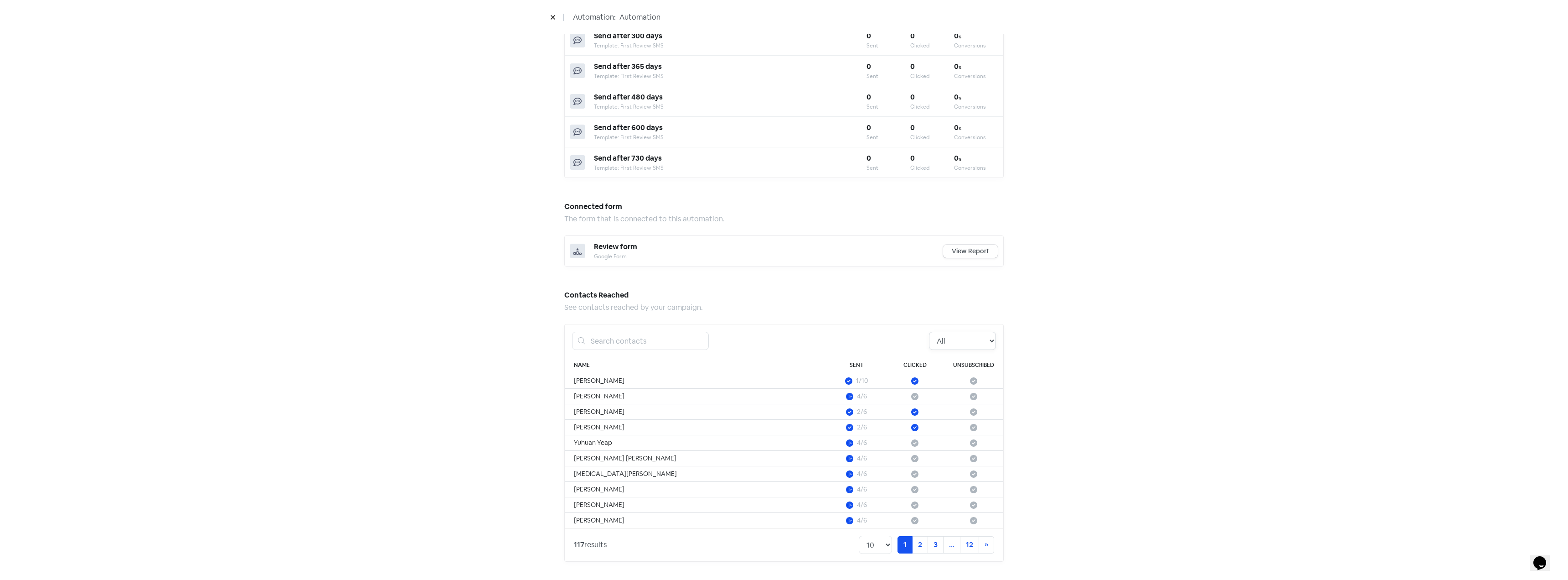
click at [972, 346] on select "All Pending Started Clicked Unsubscribed" at bounding box center [962, 341] width 67 height 19
select select "unsubscribed"
click at [929, 332] on select "All Pending Started Clicked Unsubscribed" at bounding box center [962, 341] width 67 height 19
click at [1079, 399] on div "Automation performance An overview of how your automation is performing. 33.3 %…" at bounding box center [784, 57] width 1568 height 1046
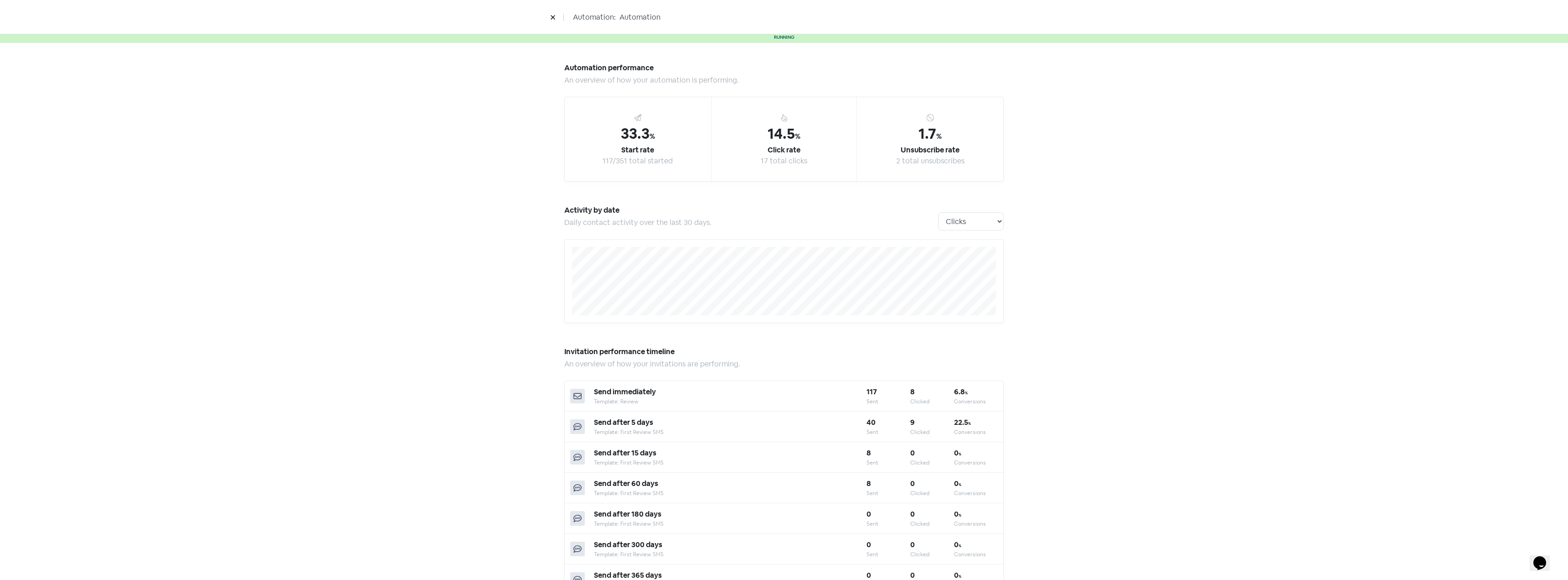
scroll to position [0, 0]
click at [551, 17] on icon at bounding box center [553, 17] width 5 height 5
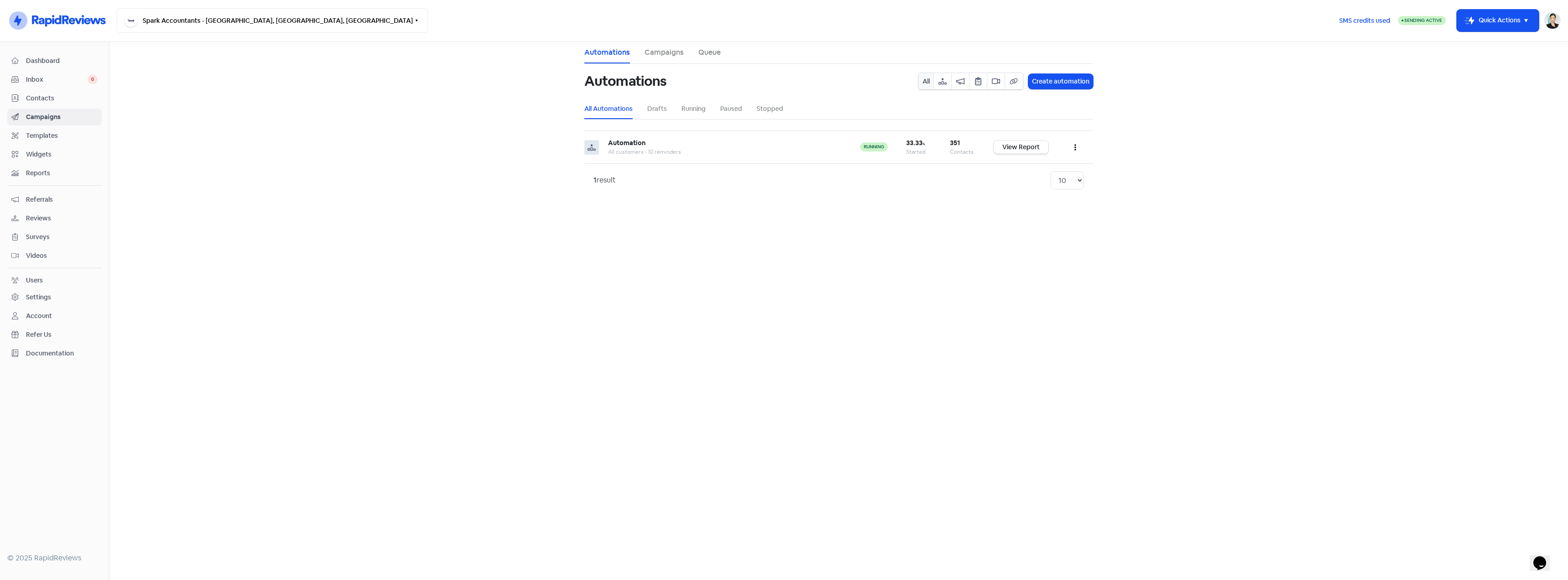
drag, startPoint x: 661, startPoint y: 53, endPoint x: 756, endPoint y: 53, distance: 95.0
click at [661, 53] on link "Campaigns" at bounding box center [664, 52] width 39 height 11
click at [703, 52] on link "Queue" at bounding box center [709, 52] width 22 height 11
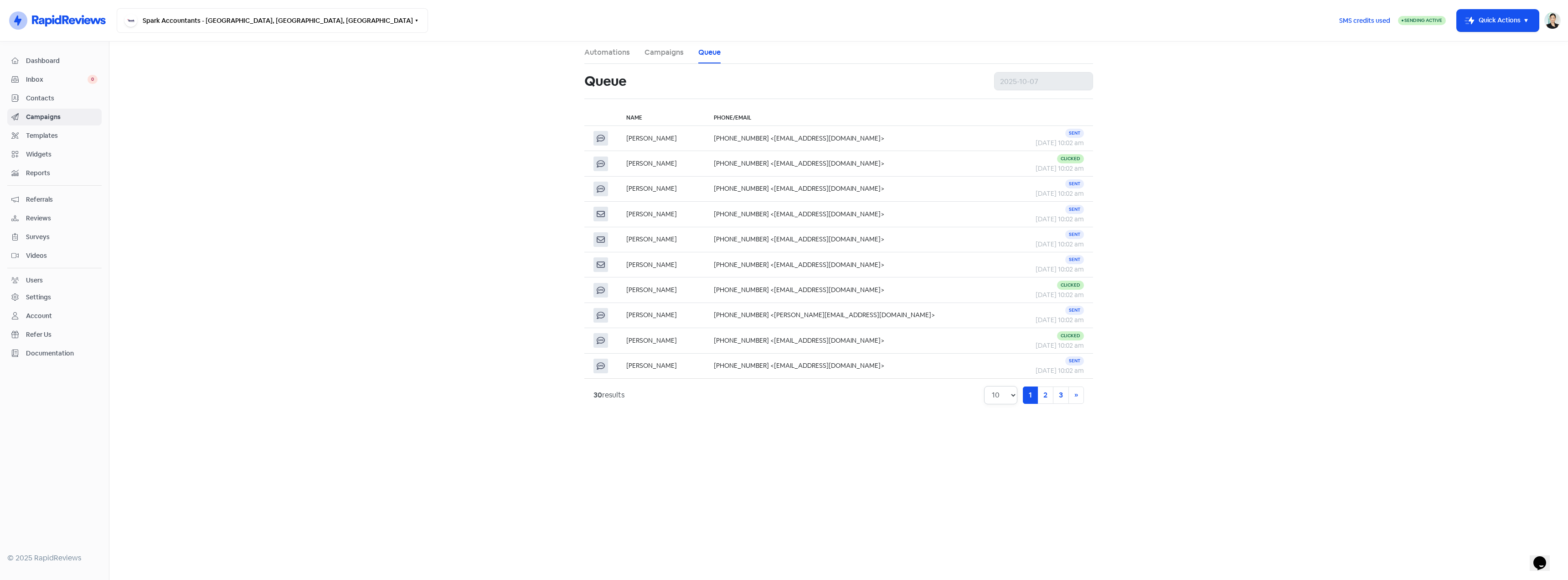
click at [998, 401] on select "10 20 30 50 100" at bounding box center [1000, 395] width 33 height 19
select select "100"
click at [984, 386] on select "10 20 30 50 100" at bounding box center [1000, 395] width 33 height 19
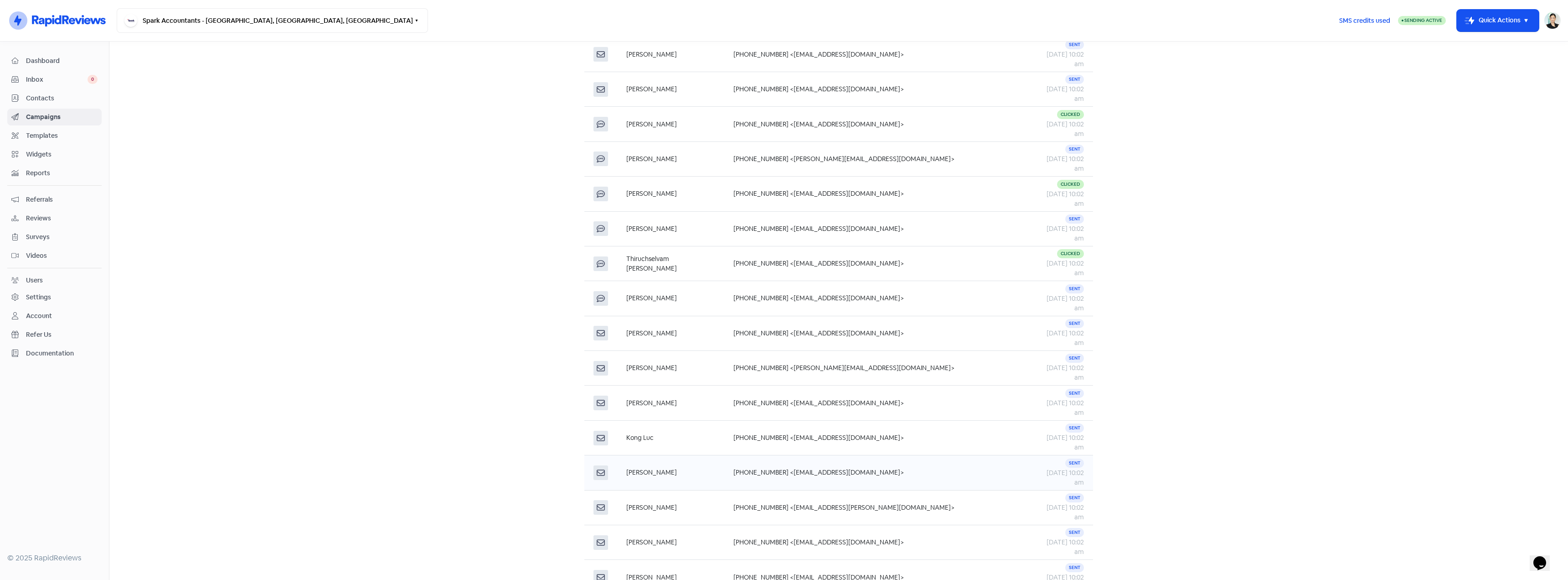
scroll to position [348, 0]
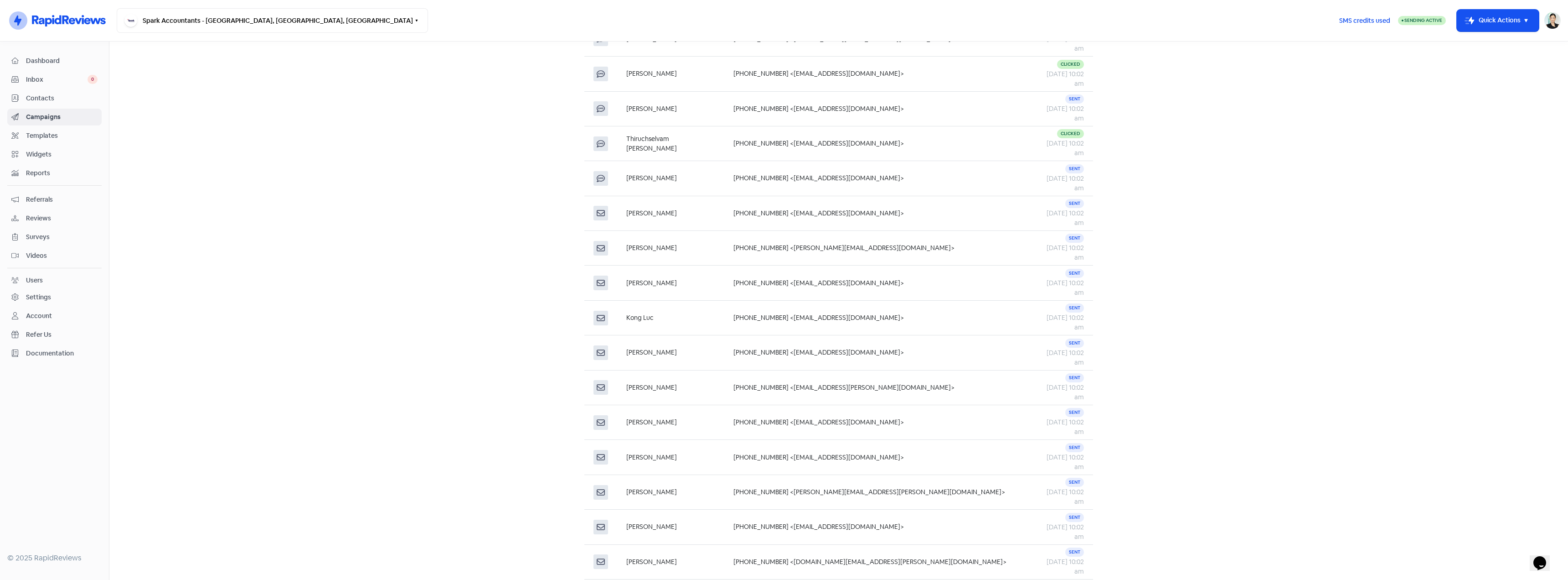
click at [47, 77] on span "Inbox" at bounding box center [57, 79] width 62 height 9
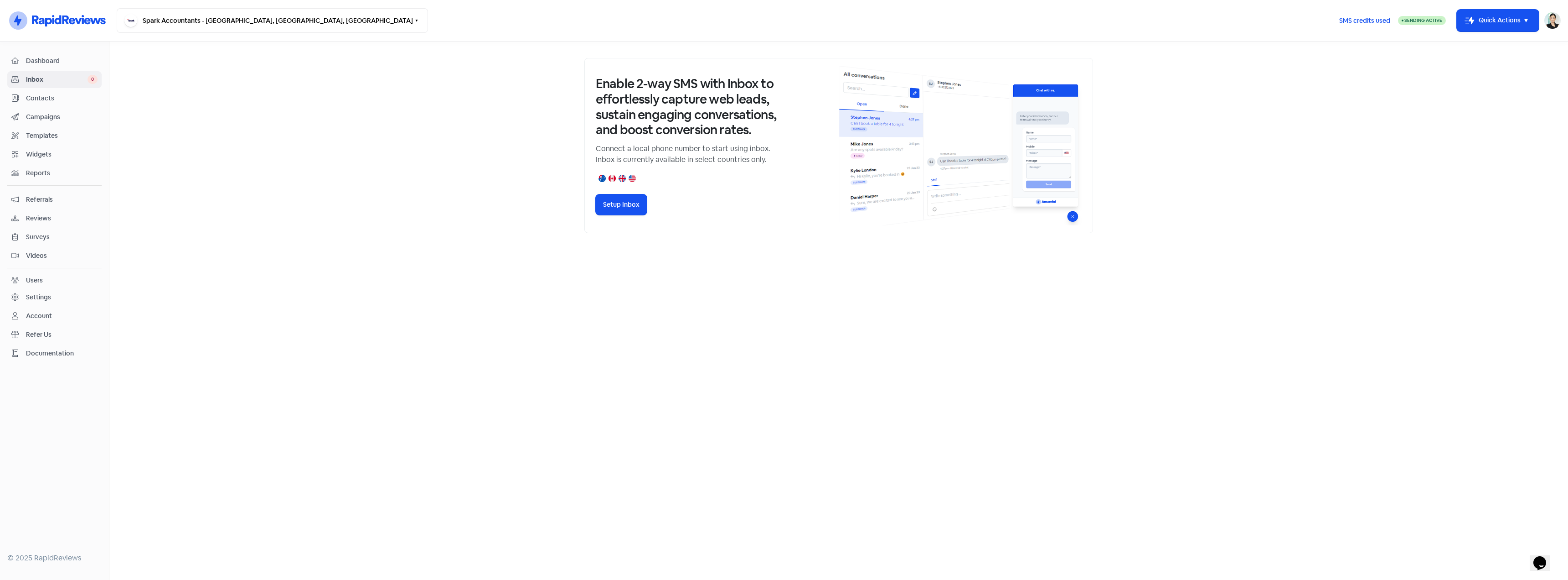
click at [32, 153] on span "Widgets" at bounding box center [62, 153] width 71 height 9
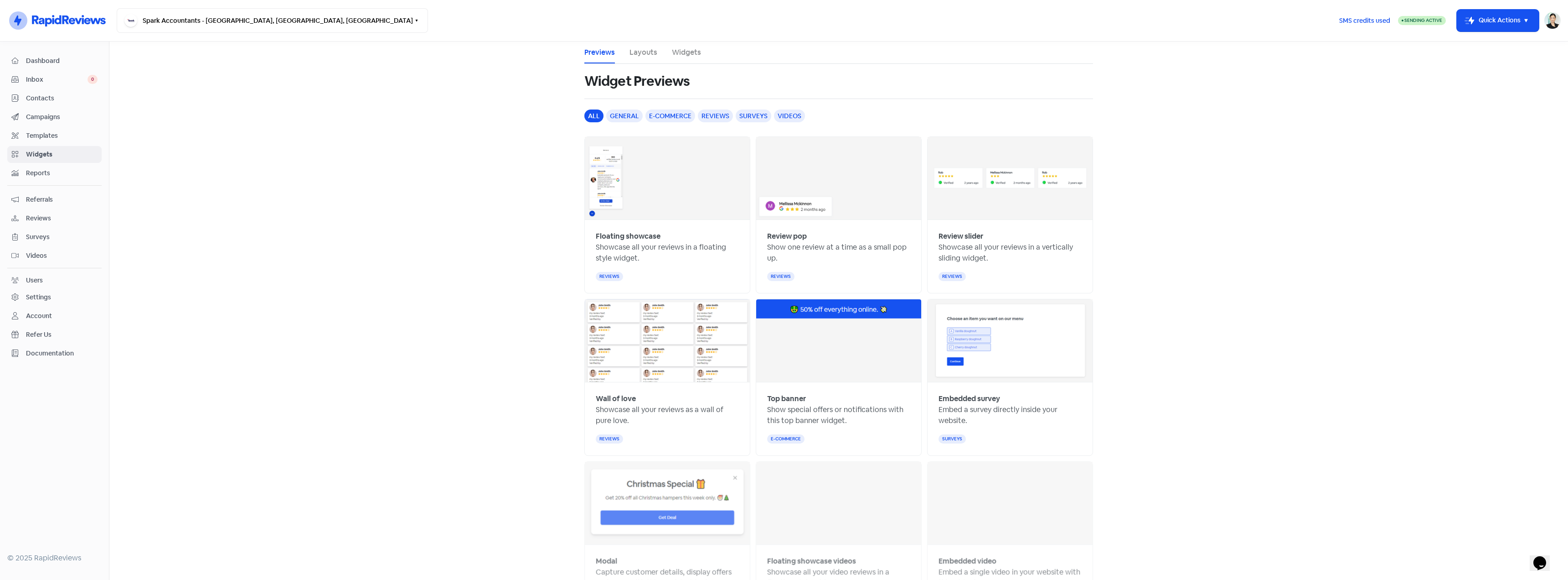
click at [47, 134] on span "Templates" at bounding box center [62, 135] width 71 height 9
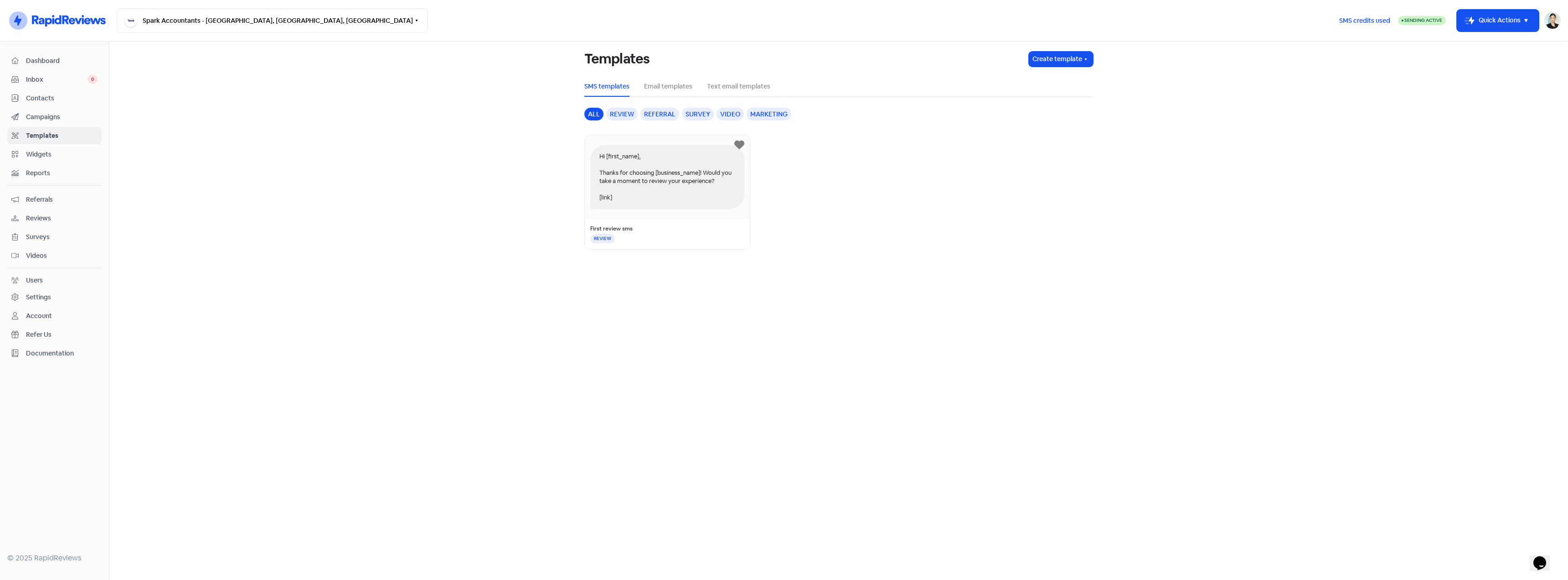
click at [53, 110] on link "Campaigns" at bounding box center [54, 117] width 94 height 17
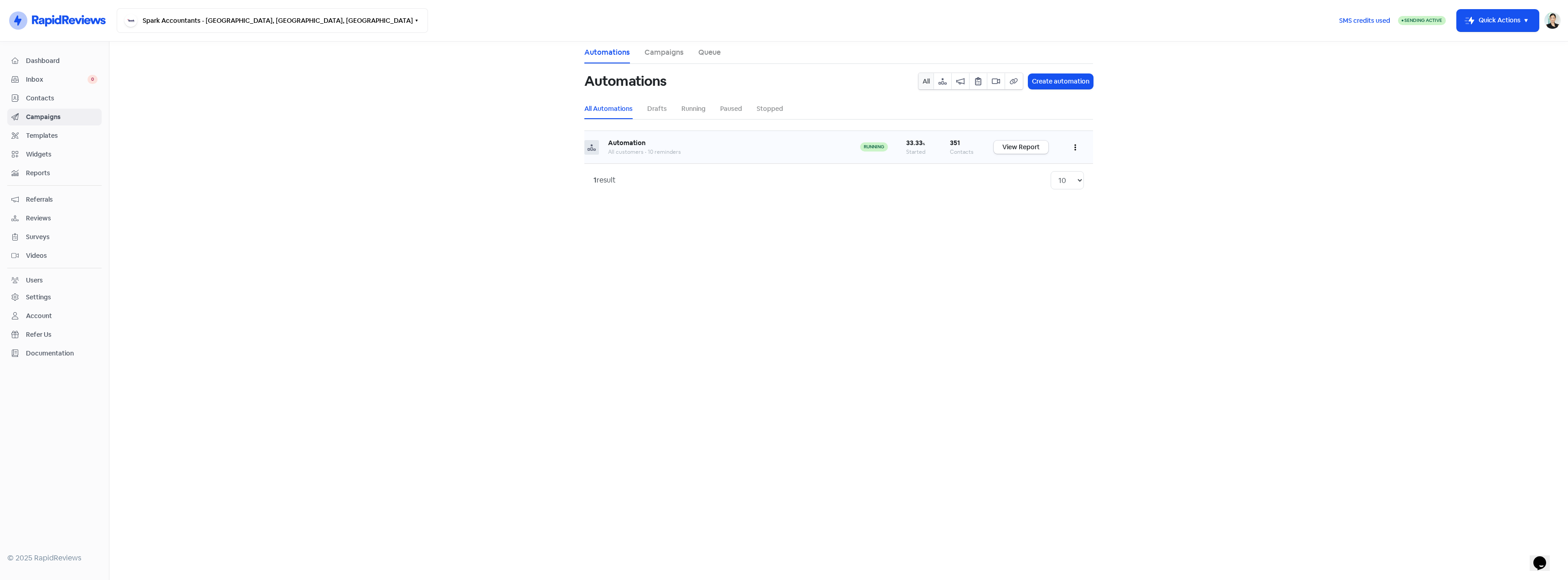
click at [661, 146] on div "Automation" at bounding box center [725, 142] width 234 height 9
click at [1010, 145] on link "View Report" at bounding box center [1020, 148] width 55 height 14
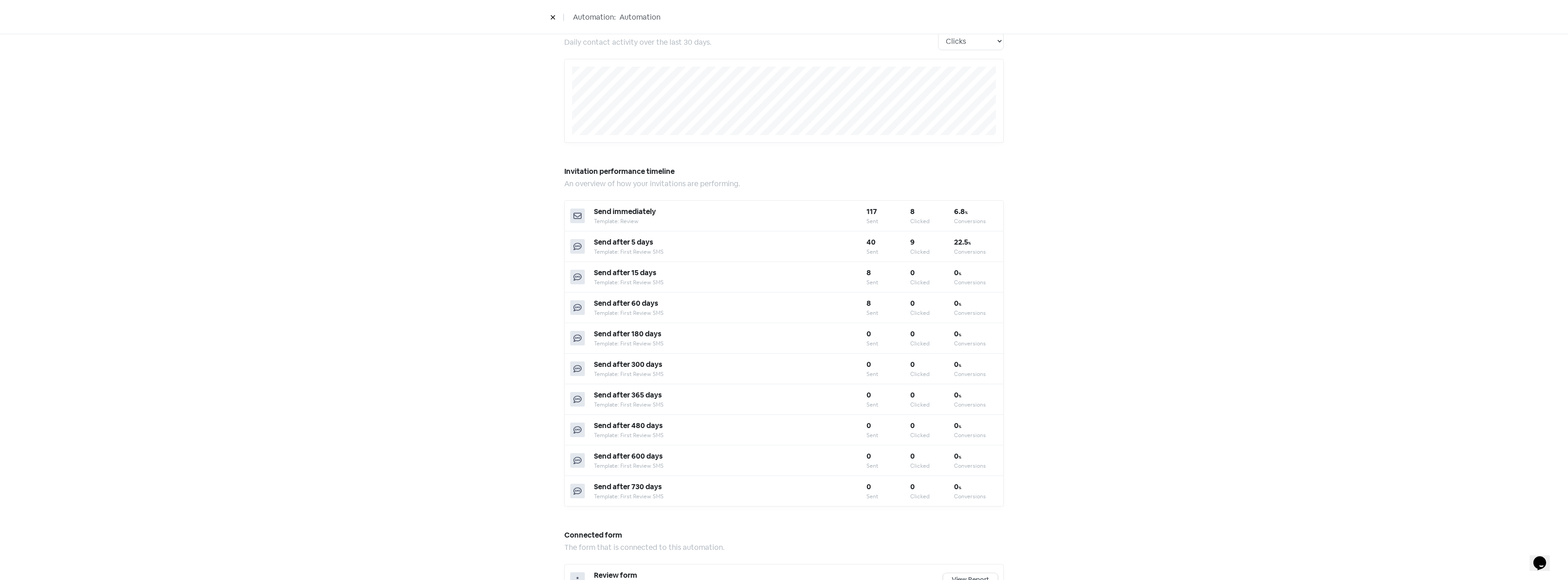
scroll to position [304, 0]
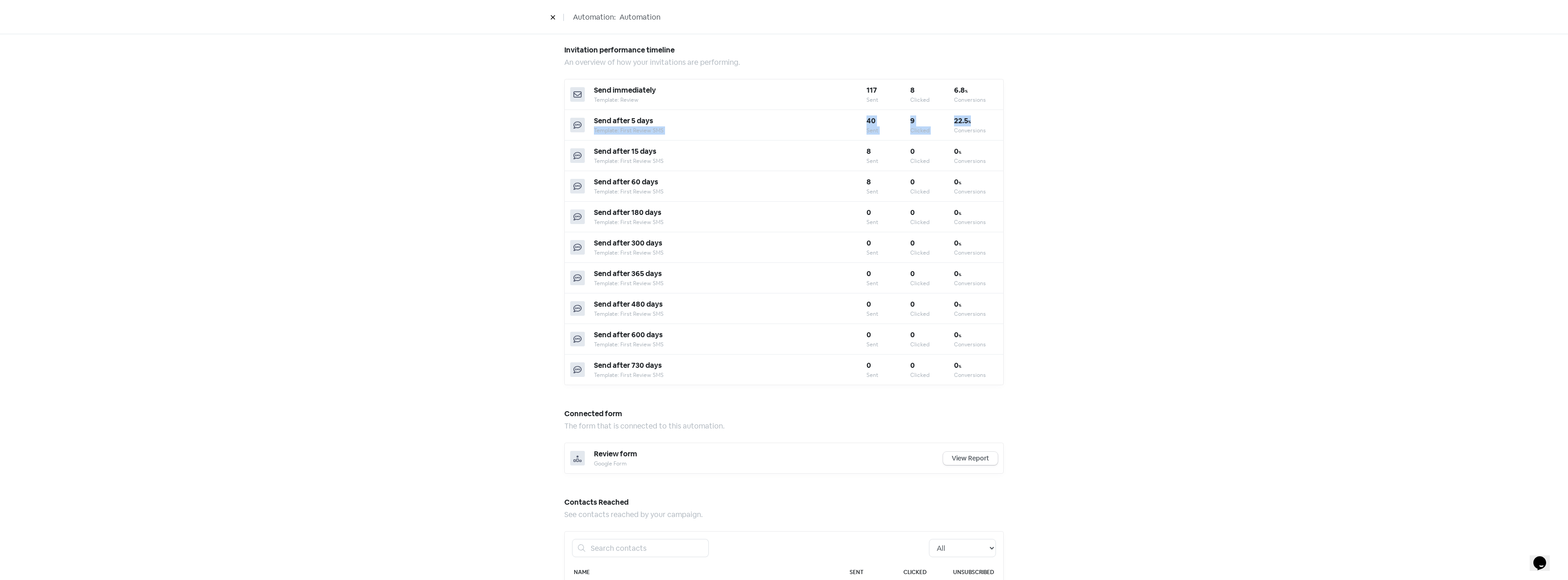
drag, startPoint x: 981, startPoint y: 118, endPoint x: 854, endPoint y: 116, distance: 127.0
click at [854, 116] on div "Send after 5 days Template: First Review SMS 40 Sent 9 Clicked 22.5 % Conversio…" at bounding box center [783, 125] width 438 height 31
click at [854, 116] on div "Send after 5 days" at bounding box center [731, 120] width 273 height 11
drag, startPoint x: 824, startPoint y: 122, endPoint x: 991, endPoint y: 127, distance: 167.1
click at [991, 127] on div "Send after 5 days Template: First Review SMS 40 Sent 9 Clicked 22.5 % Conversio…" at bounding box center [783, 125] width 438 height 31
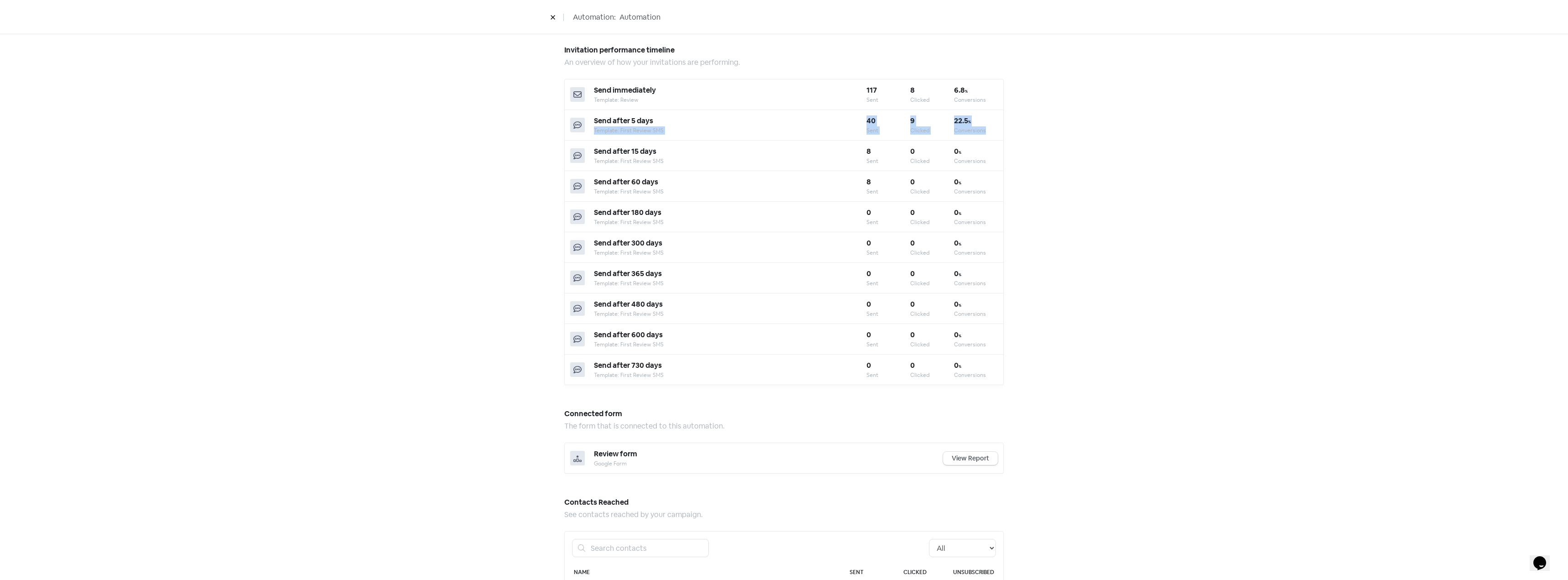
click at [991, 127] on div "Conversions" at bounding box center [976, 131] width 44 height 8
click at [1258, 124] on div "Automation performance An overview of how your automation is performing. 33.3 %…" at bounding box center [784, 264] width 1568 height 1046
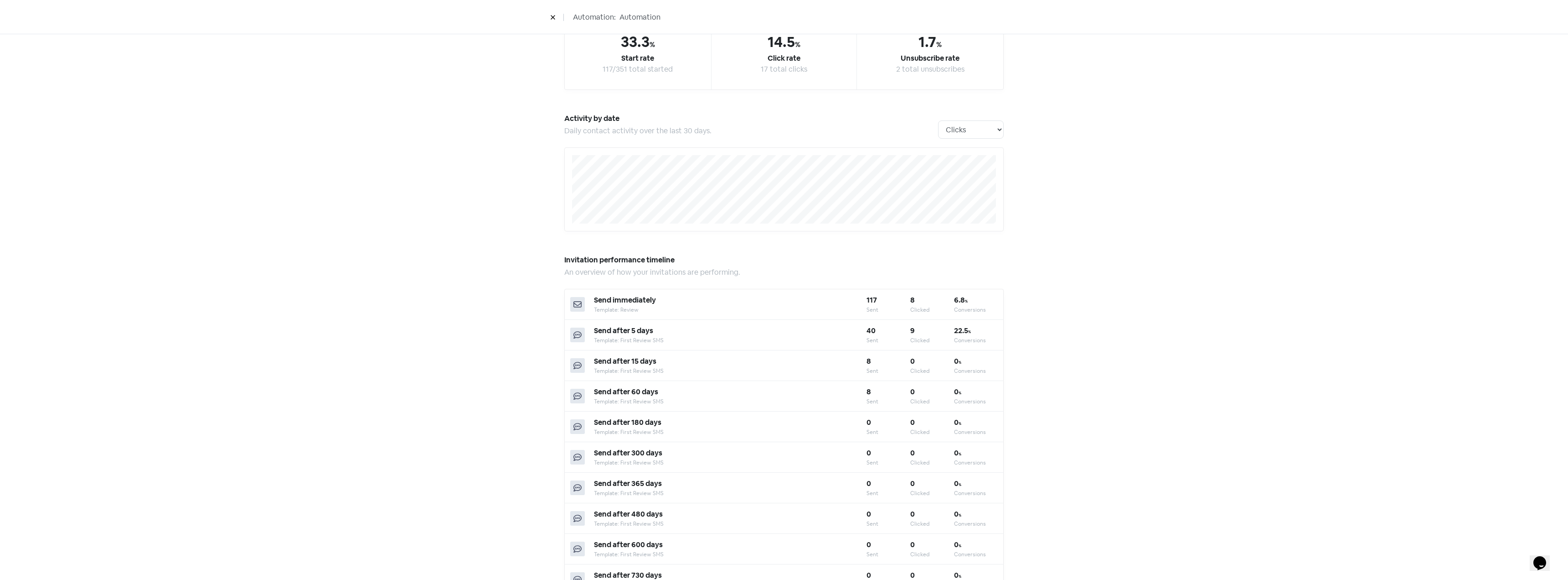
scroll to position [0, 0]
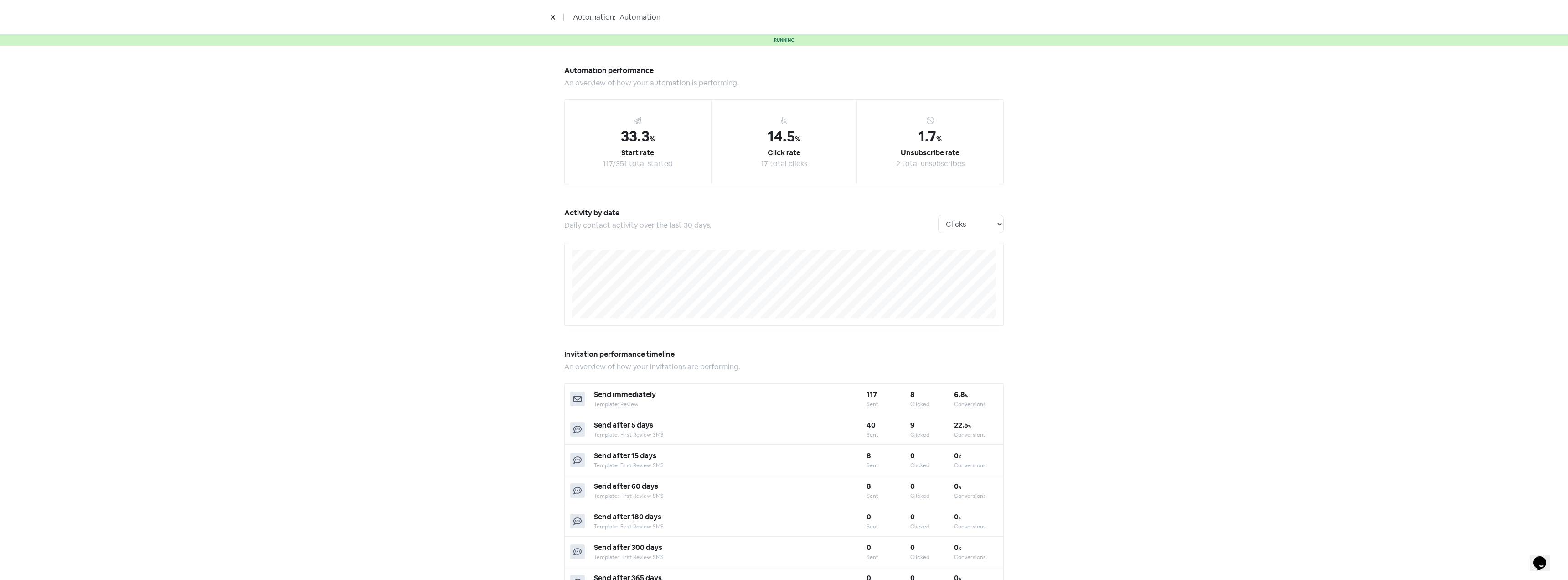
click at [553, 17] on icon at bounding box center [553, 17] width 4 height 4
